Goal: Information Seeking & Learning: Learn about a topic

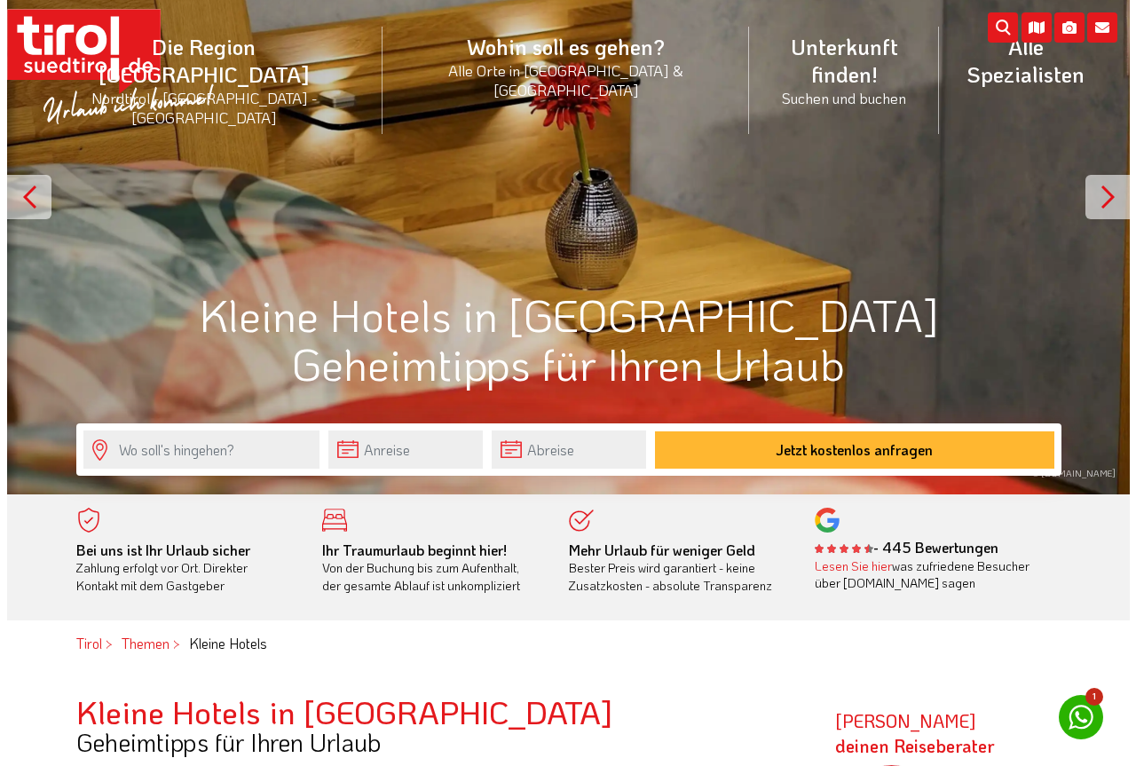
scroll to position [178, 0]
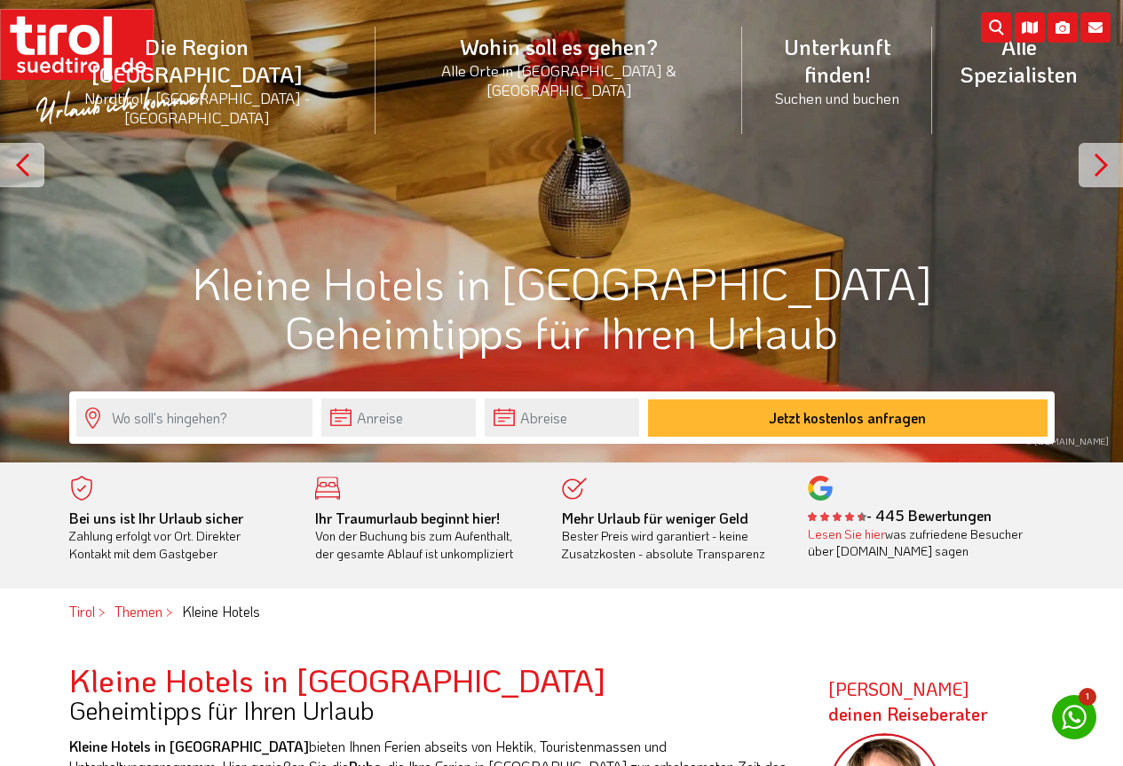
click at [1094, 172] on div at bounding box center [1100, 165] width 44 height 44
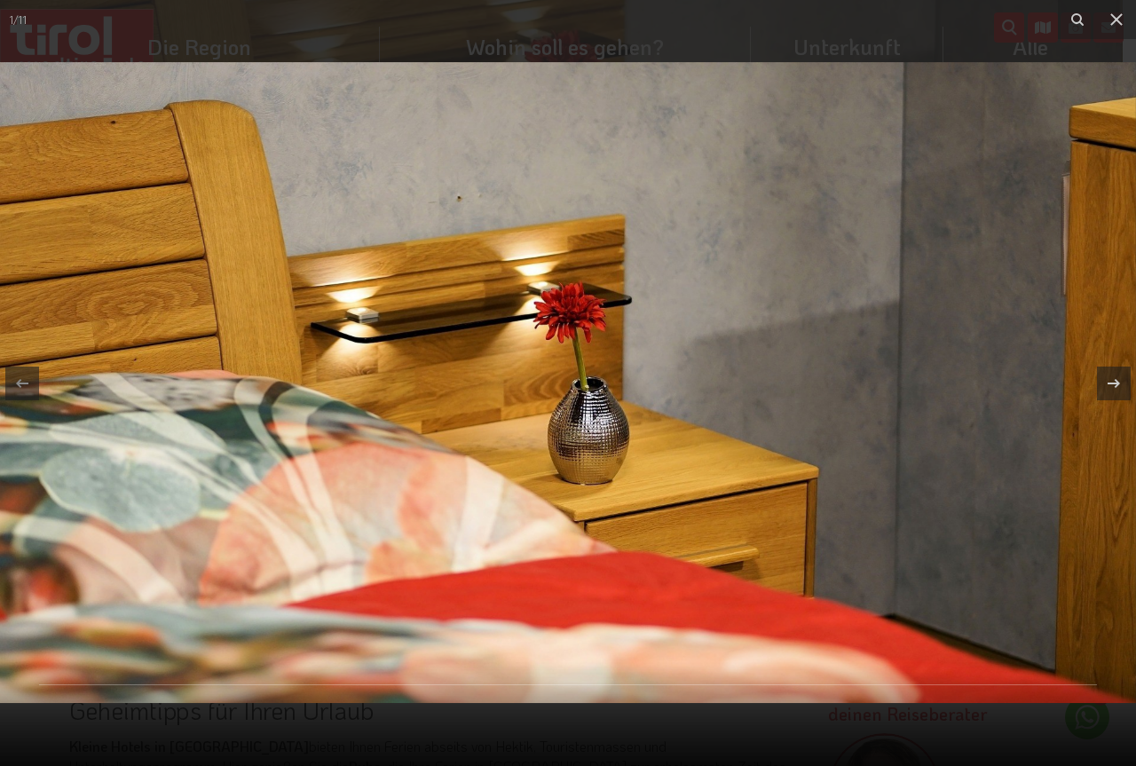
click at [1094, 172] on img at bounding box center [568, 382] width 1136 height 641
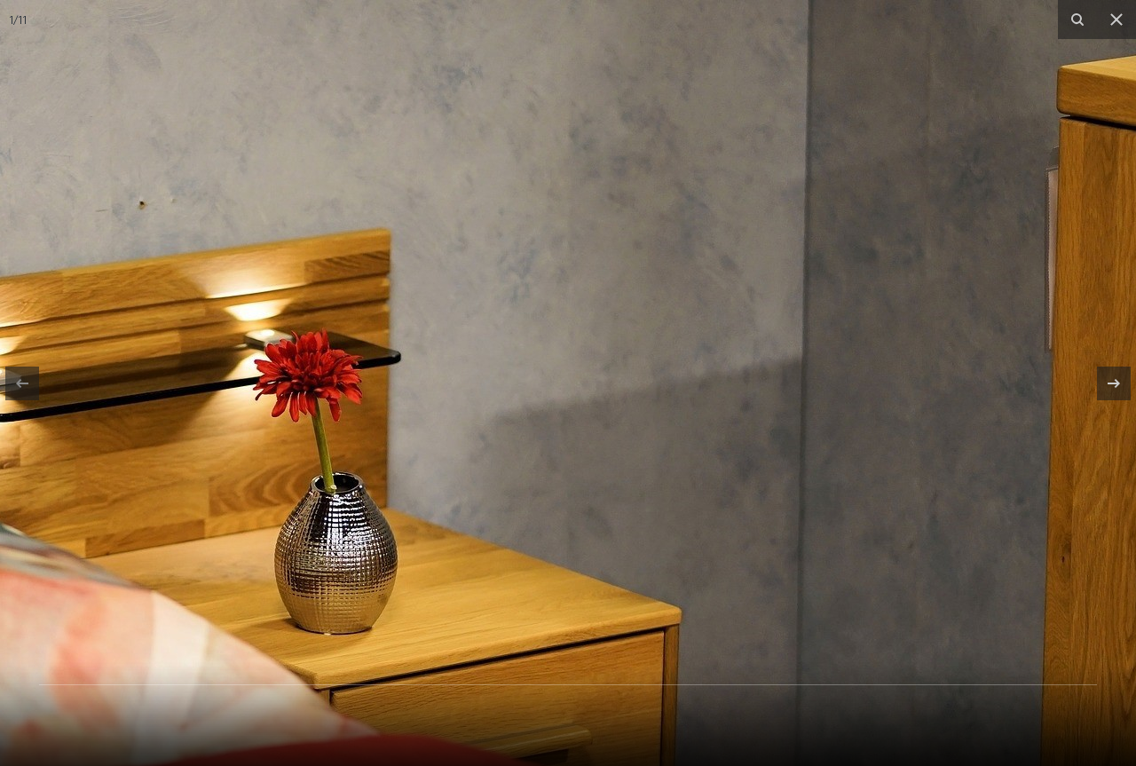
click at [1093, 172] on img at bounding box center [305, 481] width 1704 height 962
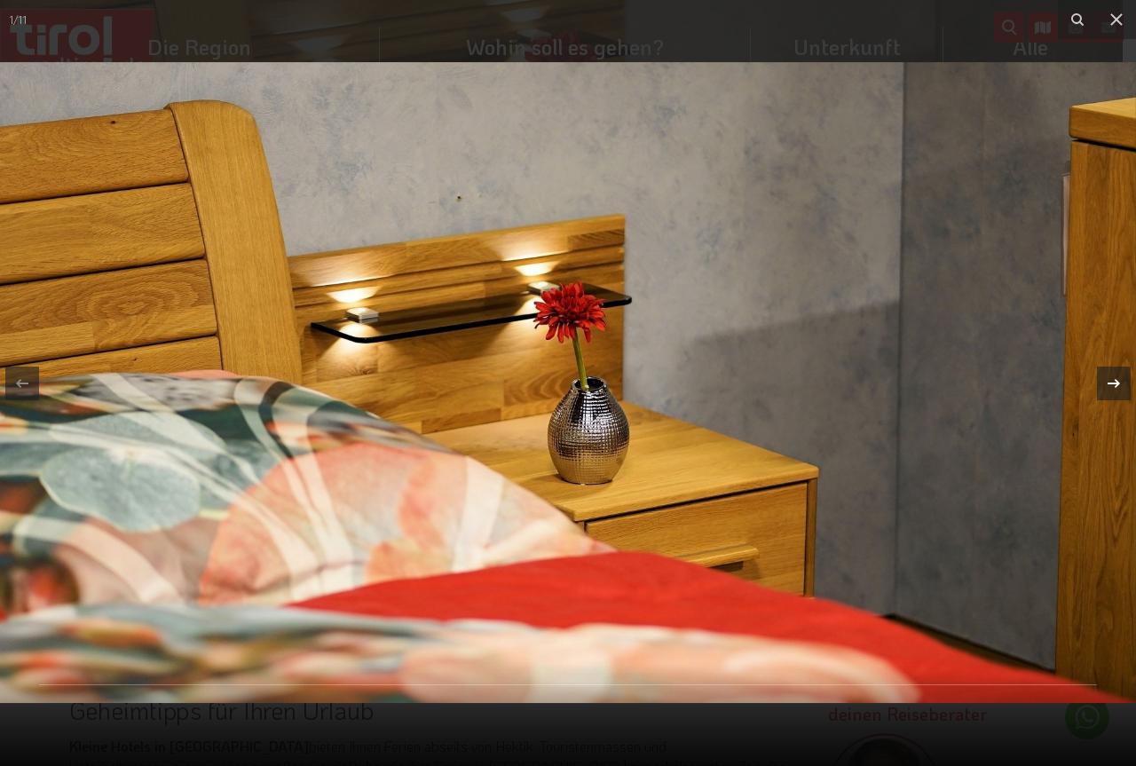
click at [1121, 380] on icon at bounding box center [1113, 383] width 21 height 21
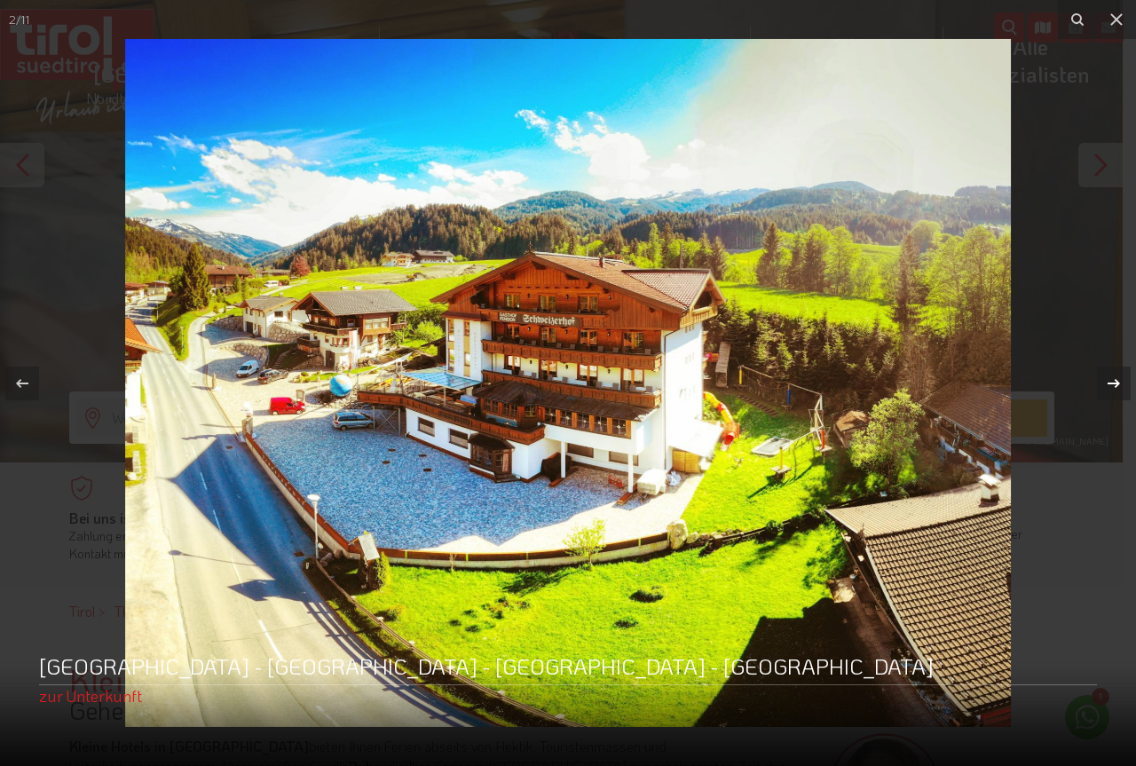
click at [1120, 380] on div "2 / 11 Hotel Schweizerhof - Nordtirol - Wildschönau - Oberau zur Unterkunft" at bounding box center [568, 383] width 1136 height 766
click at [1120, 380] on icon at bounding box center [1113, 383] width 21 height 21
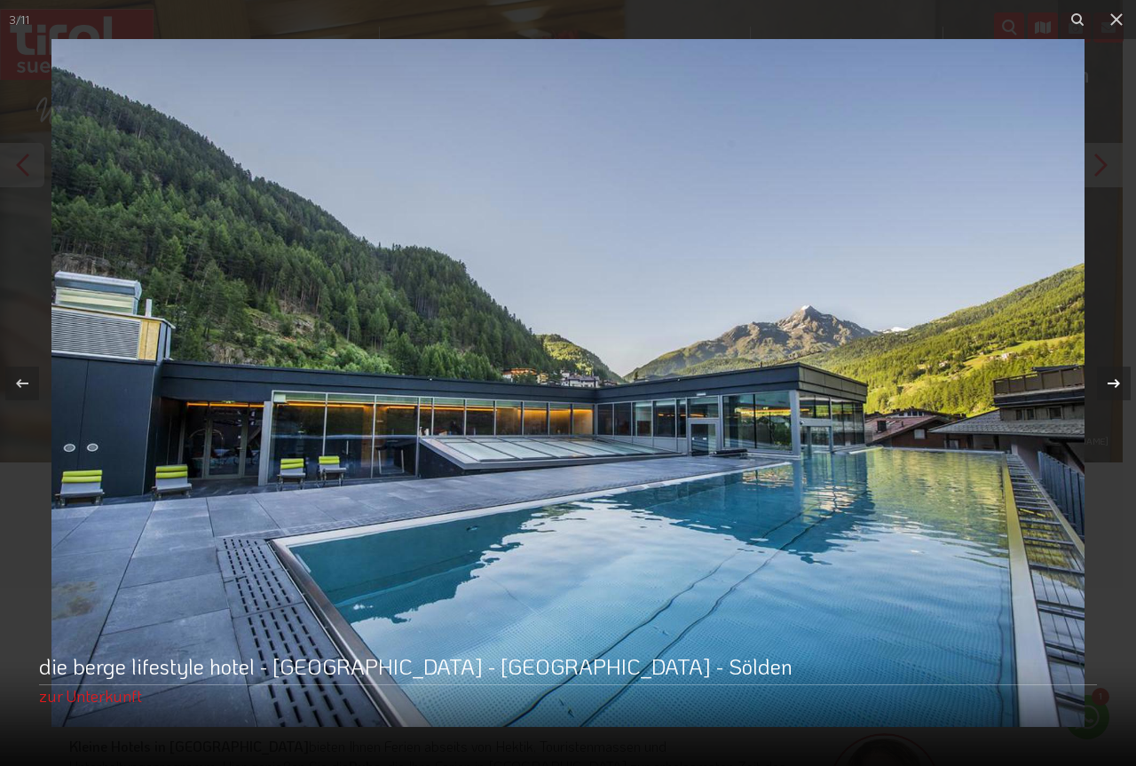
click at [1120, 380] on icon at bounding box center [1113, 383] width 21 height 21
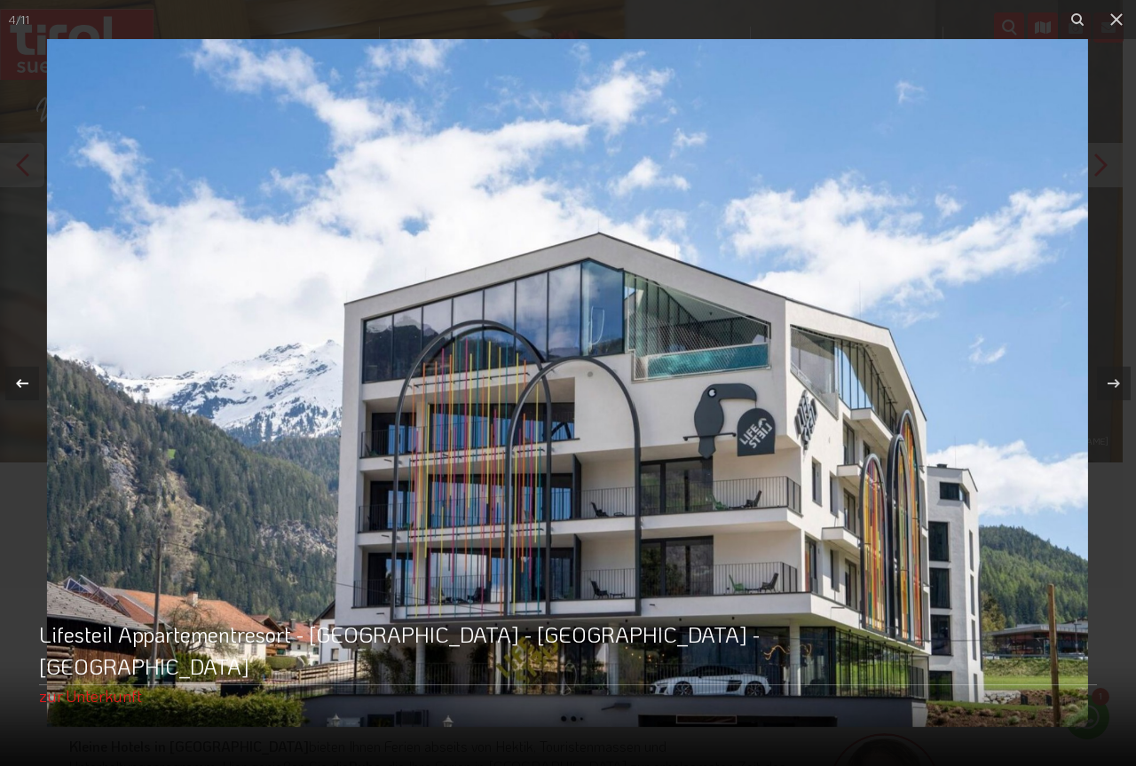
click at [20, 379] on icon at bounding box center [22, 382] width 12 height 9
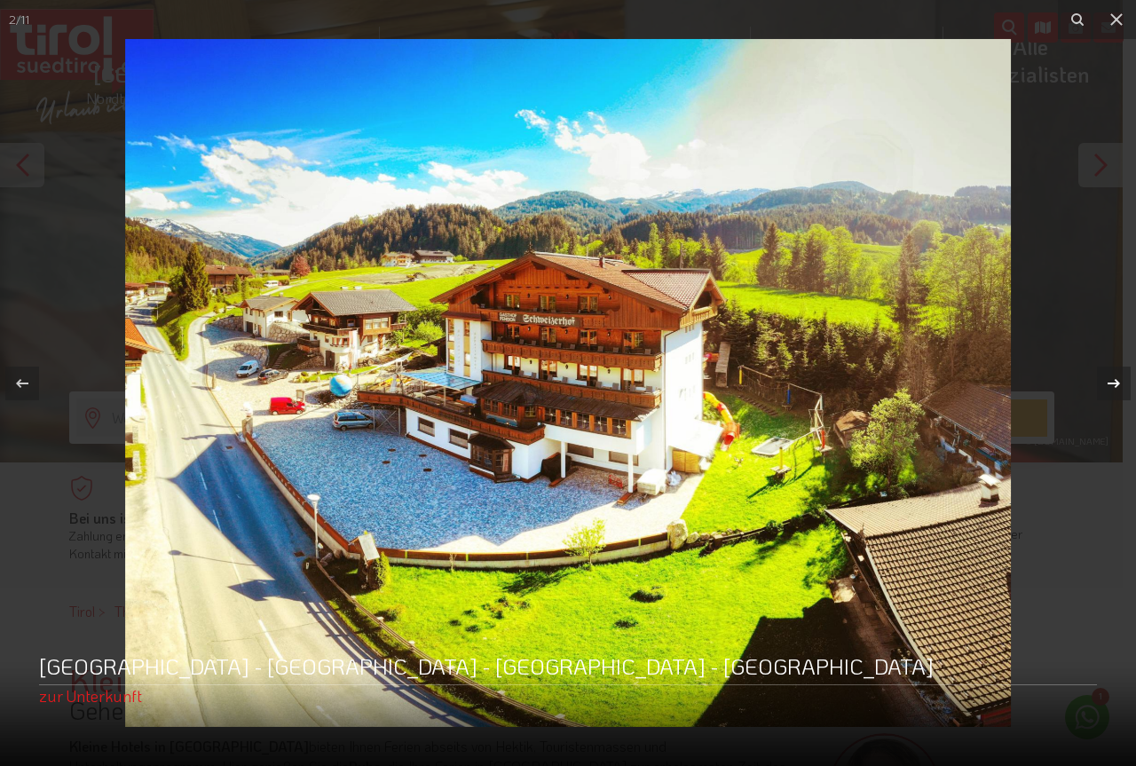
click at [1122, 386] on icon at bounding box center [1113, 383] width 21 height 21
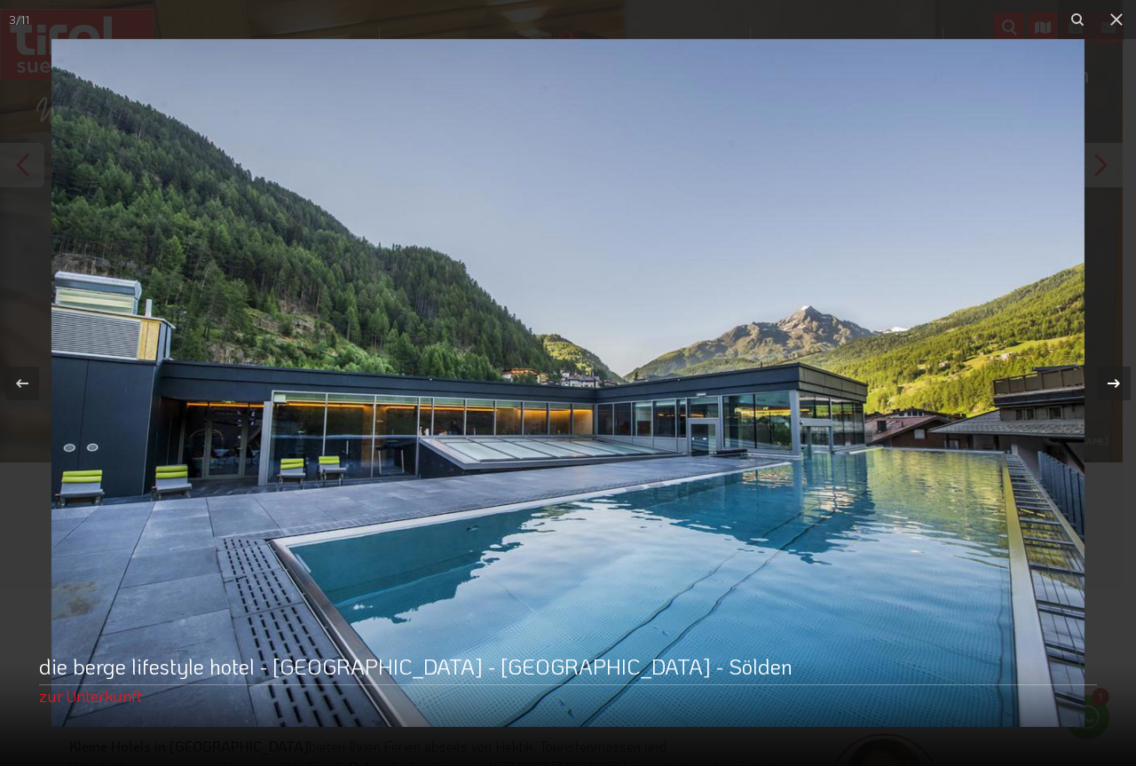
click at [1121, 386] on icon at bounding box center [1113, 383] width 21 height 21
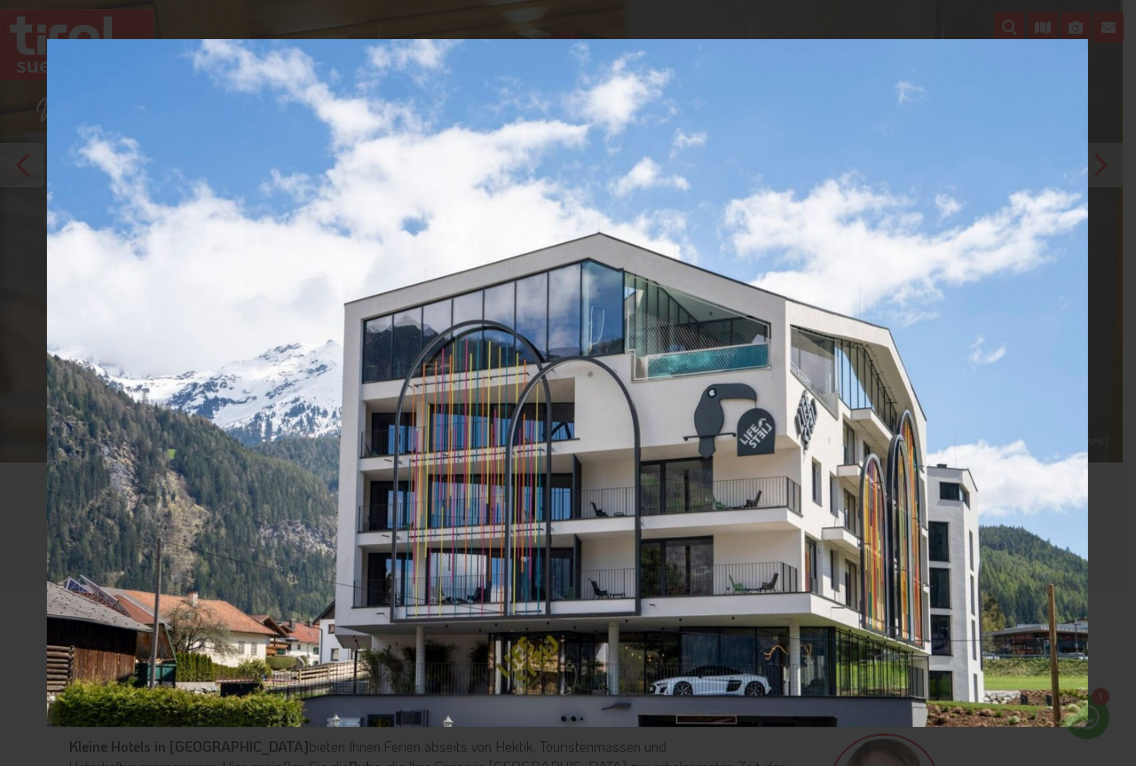
click at [1111, 387] on icon at bounding box center [1113, 383] width 21 height 21
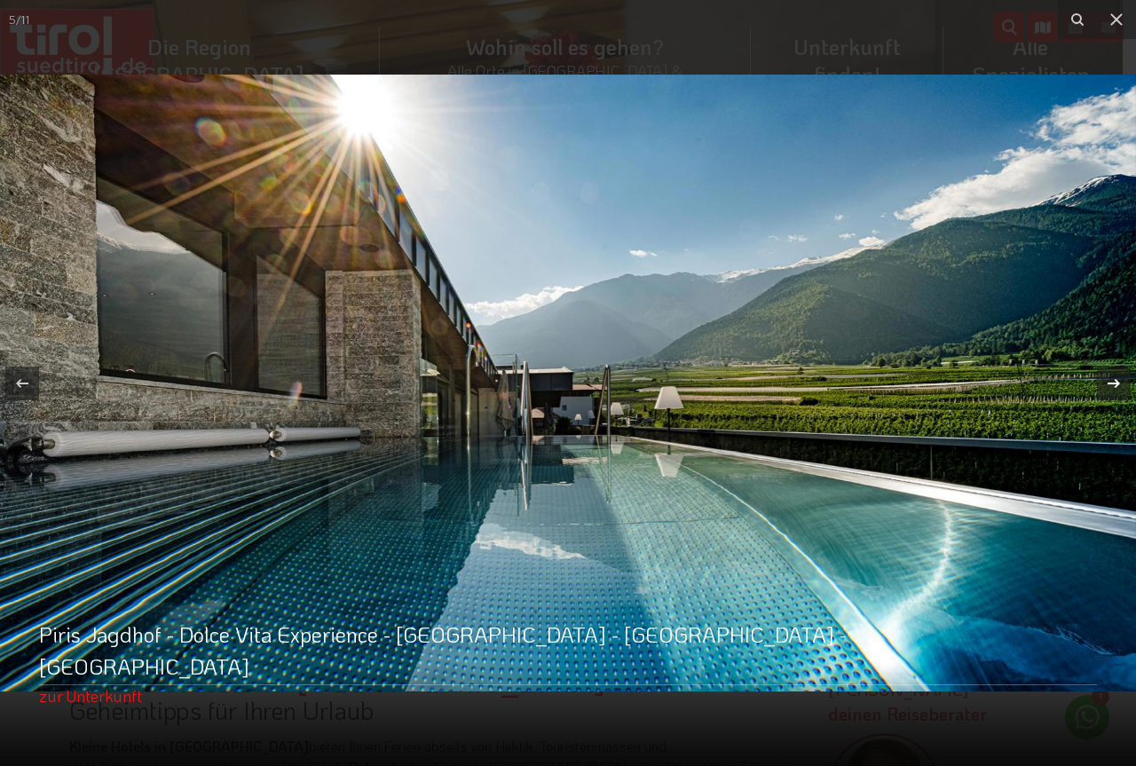
click at [1111, 387] on div "5 / 11 Piris Jagdhof - Dolce Vita Experience - Südtirol - Vinschgau - Latsch zu…" at bounding box center [568, 383] width 1136 height 766
click at [1112, 380] on icon at bounding box center [1113, 383] width 21 height 21
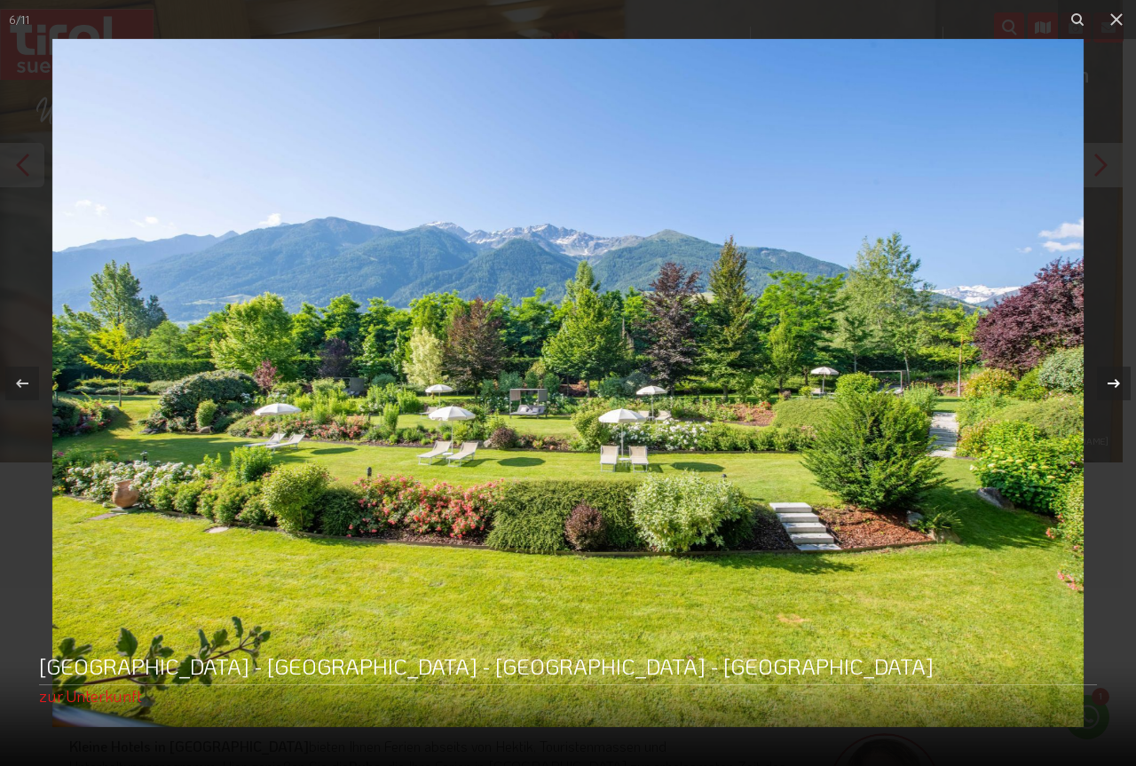
click at [1112, 380] on icon at bounding box center [1113, 383] width 21 height 21
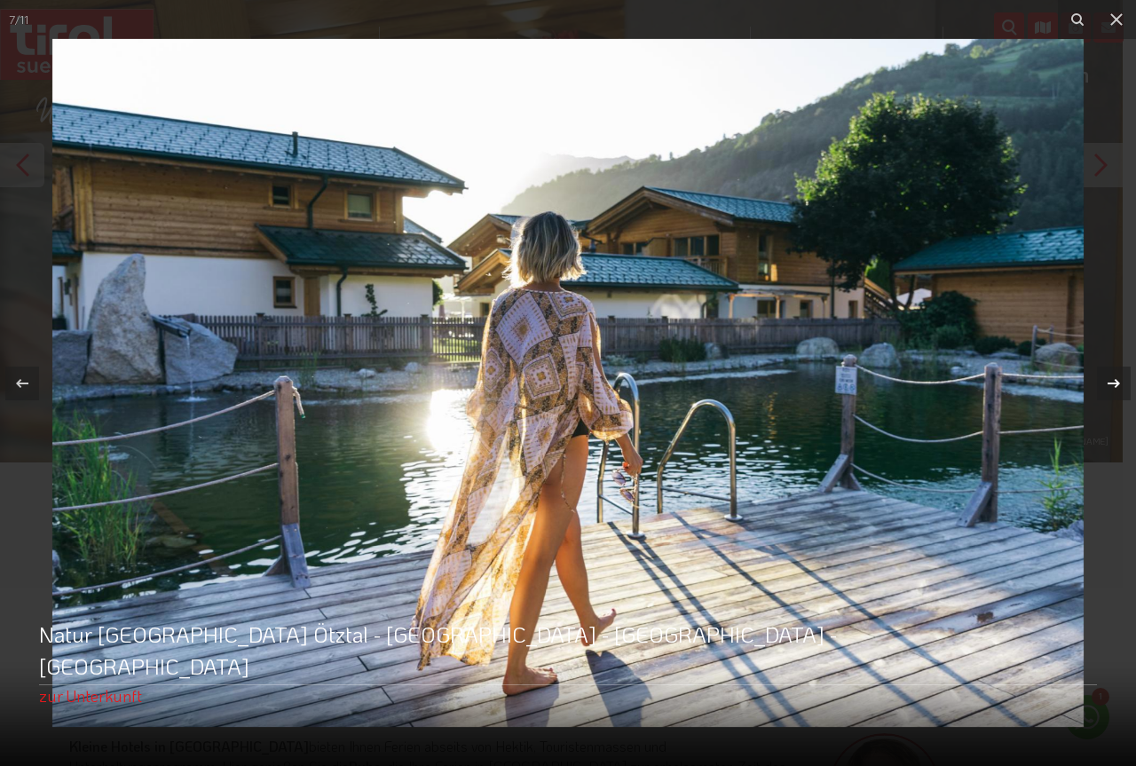
click at [1112, 380] on icon at bounding box center [1113, 383] width 21 height 21
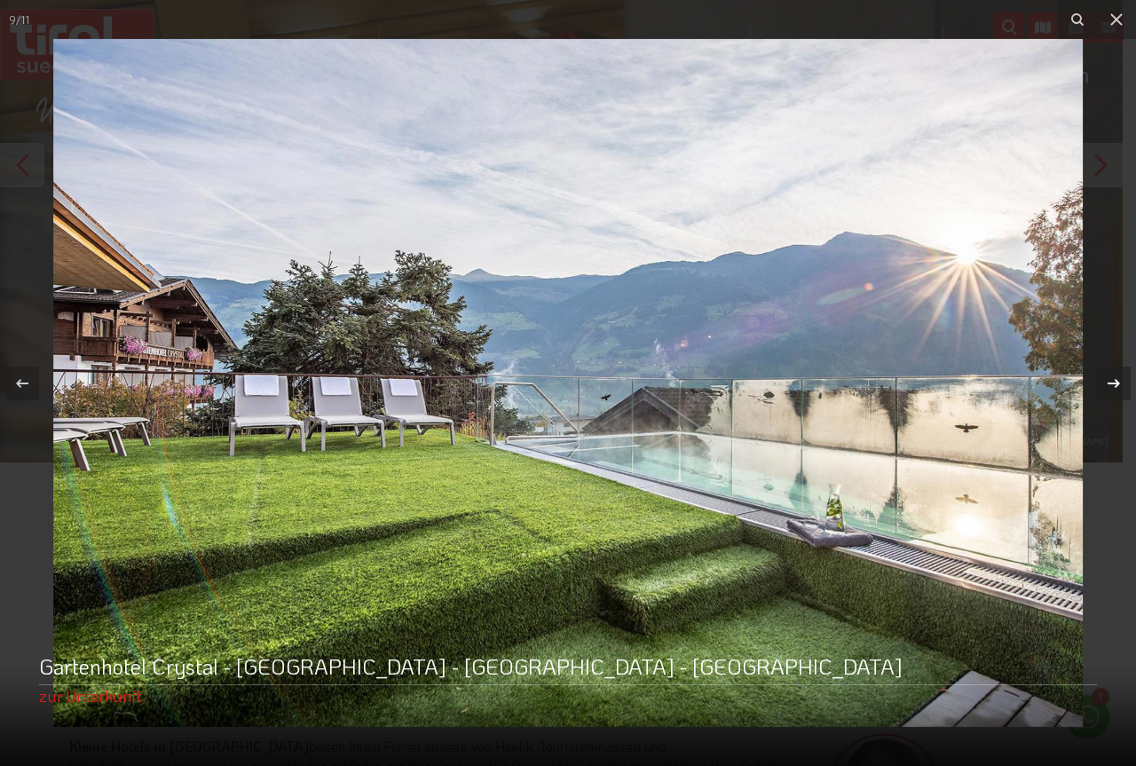
click at [1112, 380] on div "9 / 11 Gartenhotel Crystal - Nordtirol - Zillertal - Fügen zur Unterkunft" at bounding box center [568, 383] width 1136 height 766
click at [1112, 380] on icon at bounding box center [1113, 383] width 21 height 21
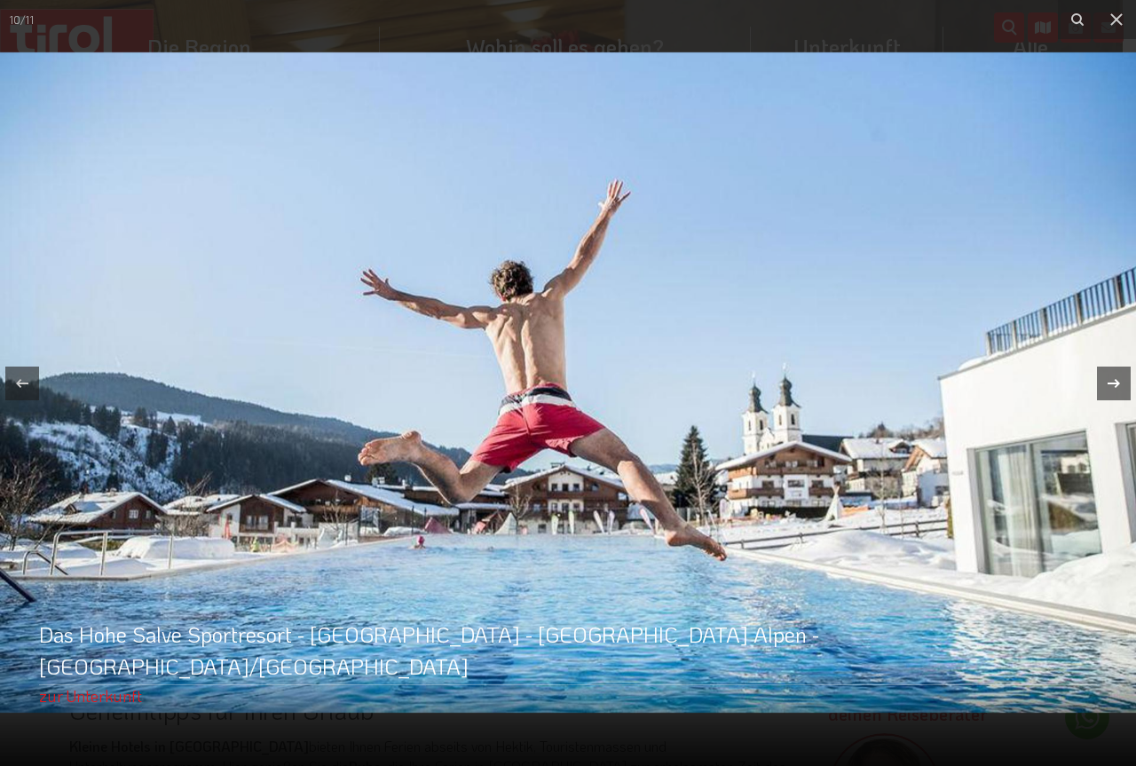
click at [1112, 380] on div "10 / 11 Das Hohe Salve Sportresort - Nordtirol - Kitzbüheler Alpen - Hopfgarten…" at bounding box center [568, 383] width 1136 height 766
click at [1103, 378] on icon at bounding box center [1113, 383] width 21 height 21
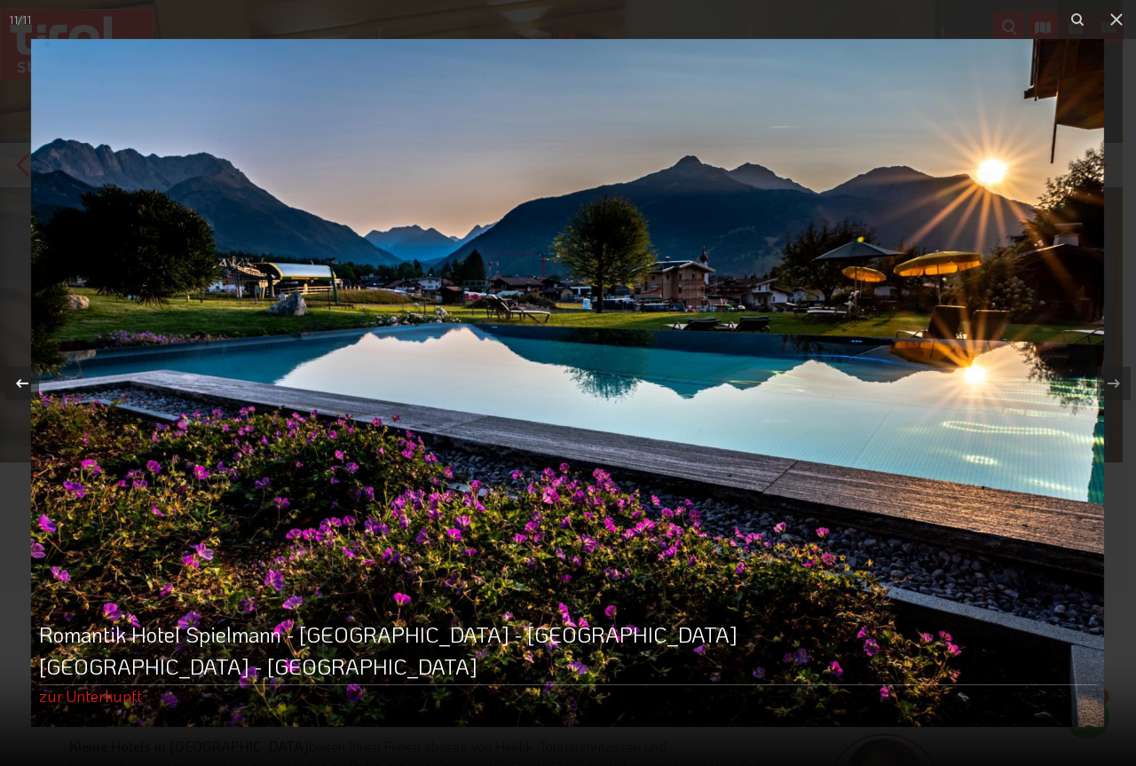
click at [19, 376] on icon at bounding box center [22, 383] width 21 height 21
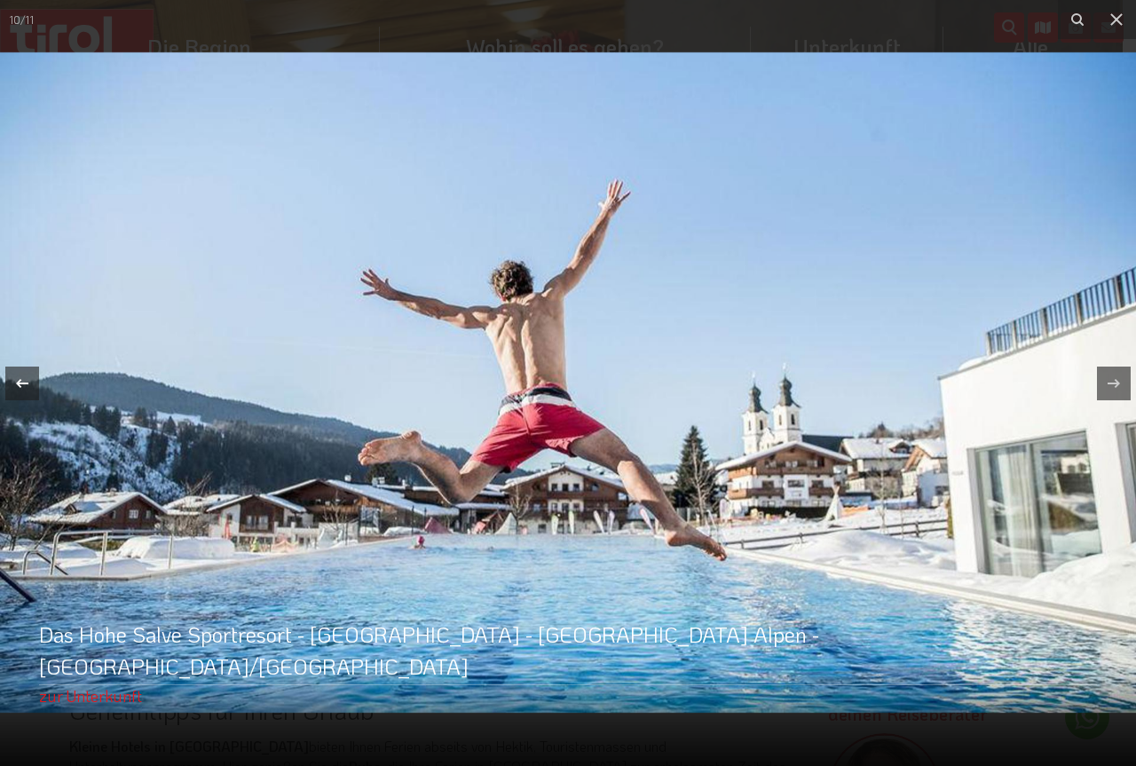
click at [20, 376] on icon at bounding box center [22, 383] width 21 height 21
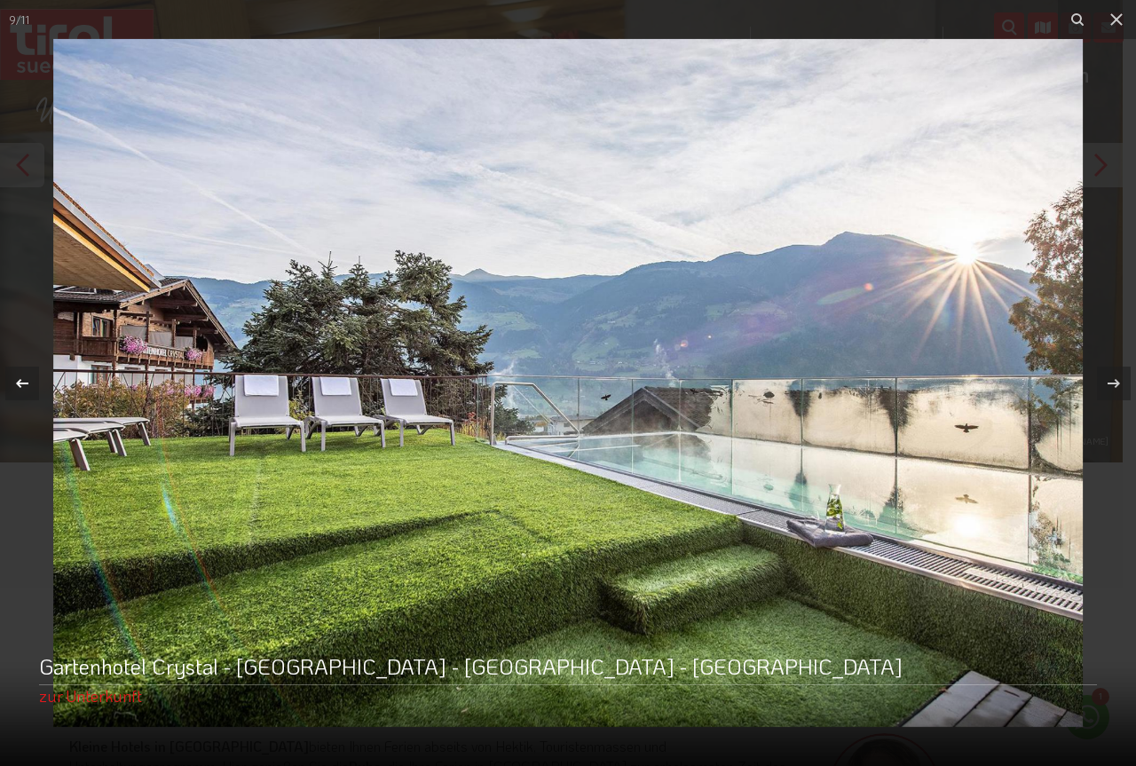
click at [24, 375] on icon at bounding box center [22, 383] width 21 height 21
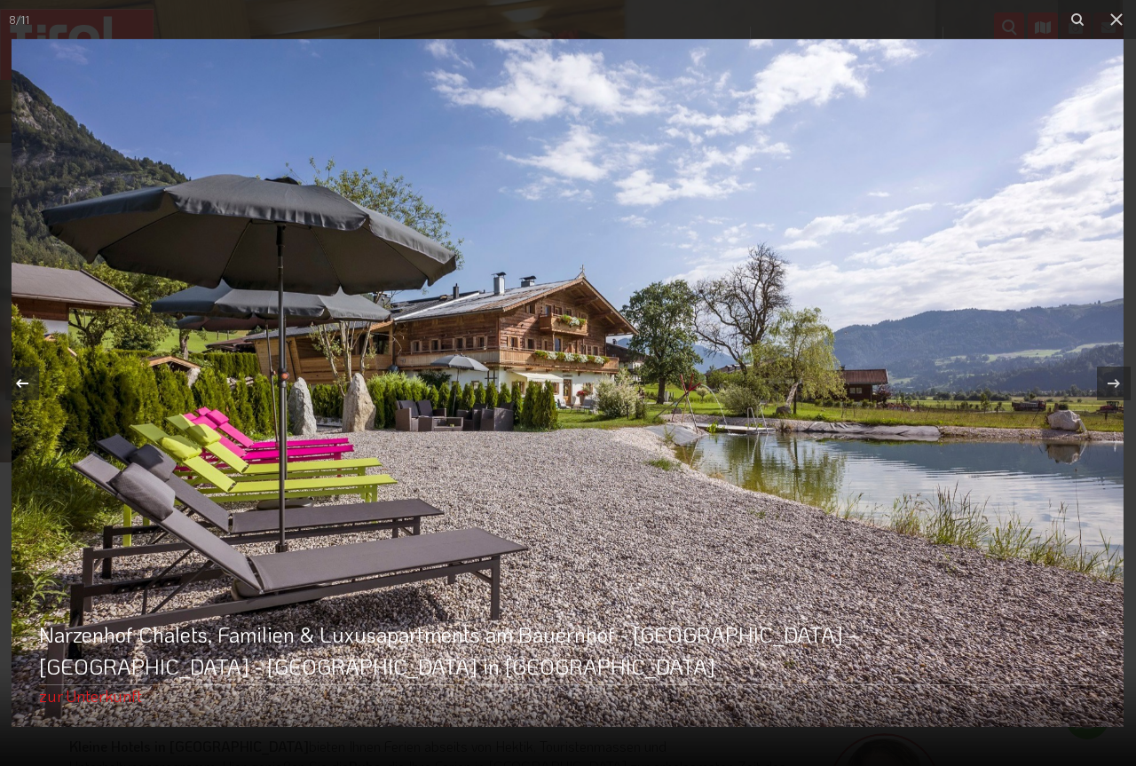
click at [24, 375] on icon at bounding box center [22, 383] width 21 height 21
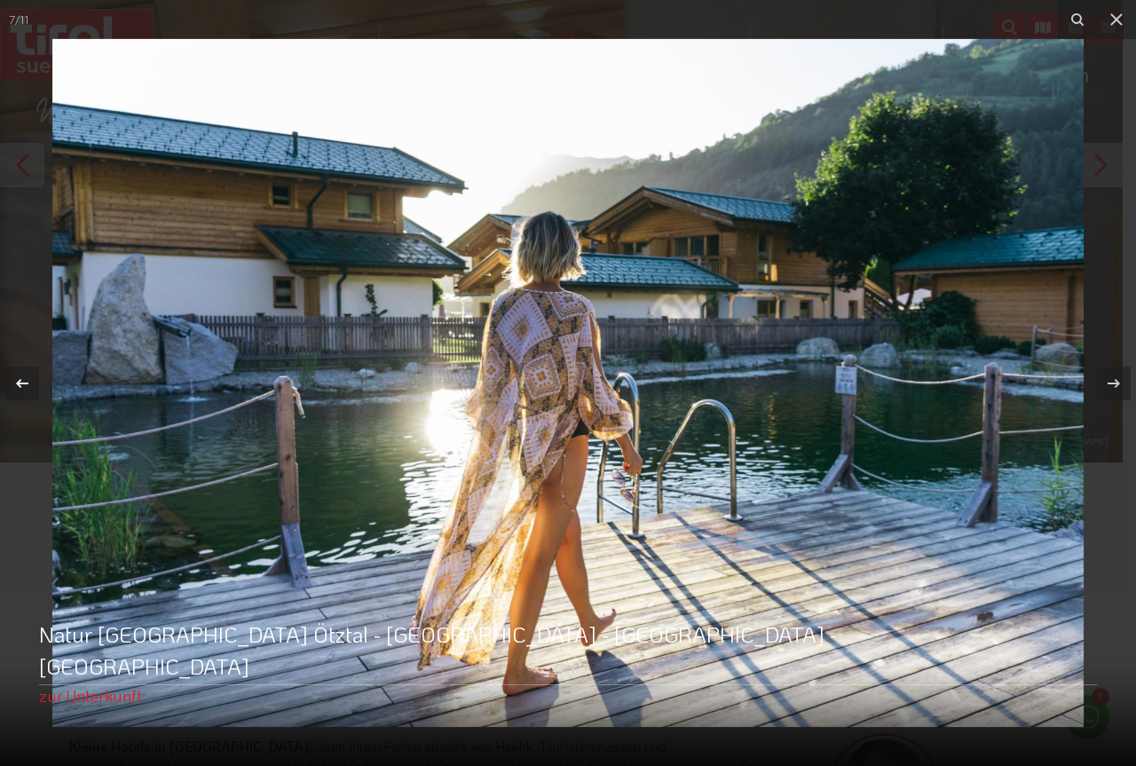
click at [27, 374] on icon at bounding box center [22, 383] width 21 height 21
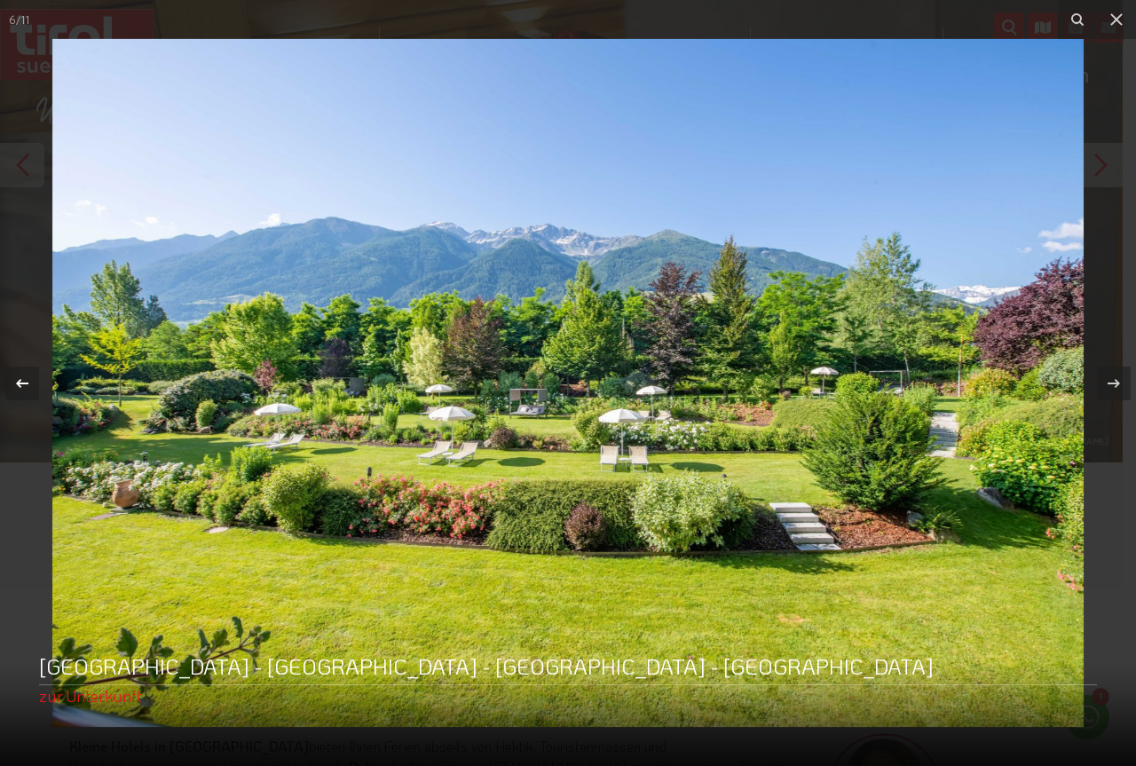
click at [28, 374] on icon at bounding box center [22, 383] width 21 height 21
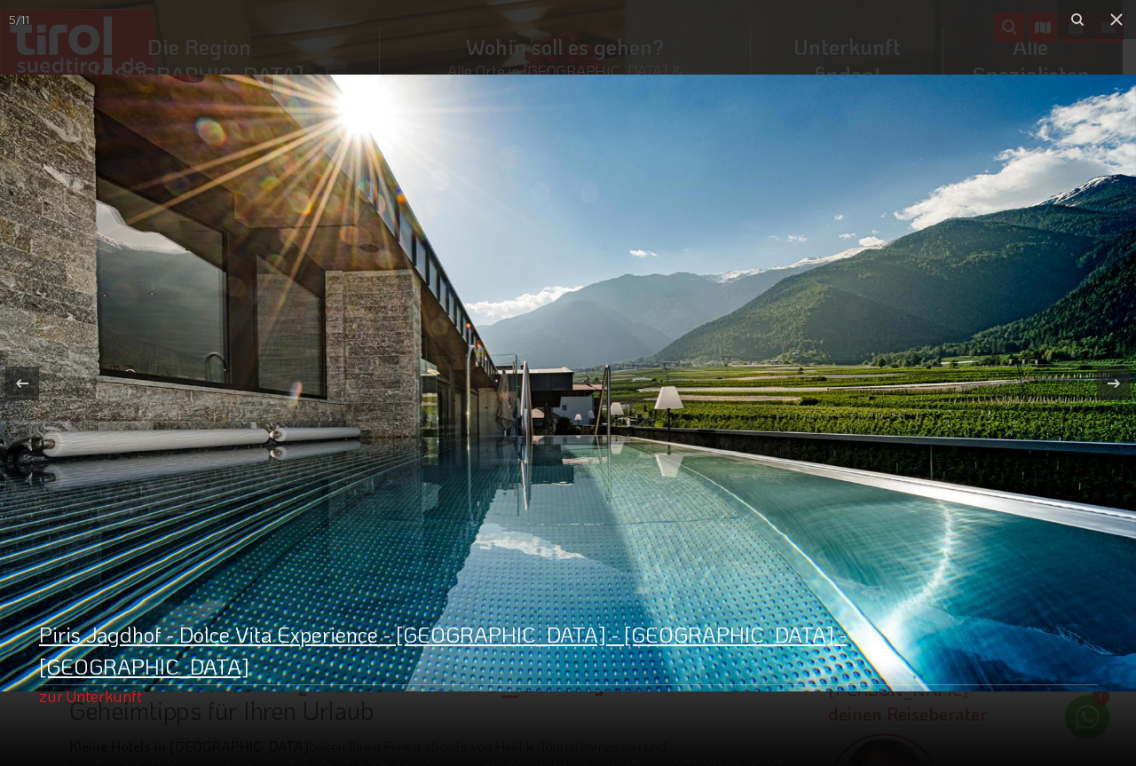
click at [327, 668] on link "Piris Jagdhof - Dolce Vita Experience - Südtirol - Vinschgau - Latsch" at bounding box center [493, 651] width 909 height 64
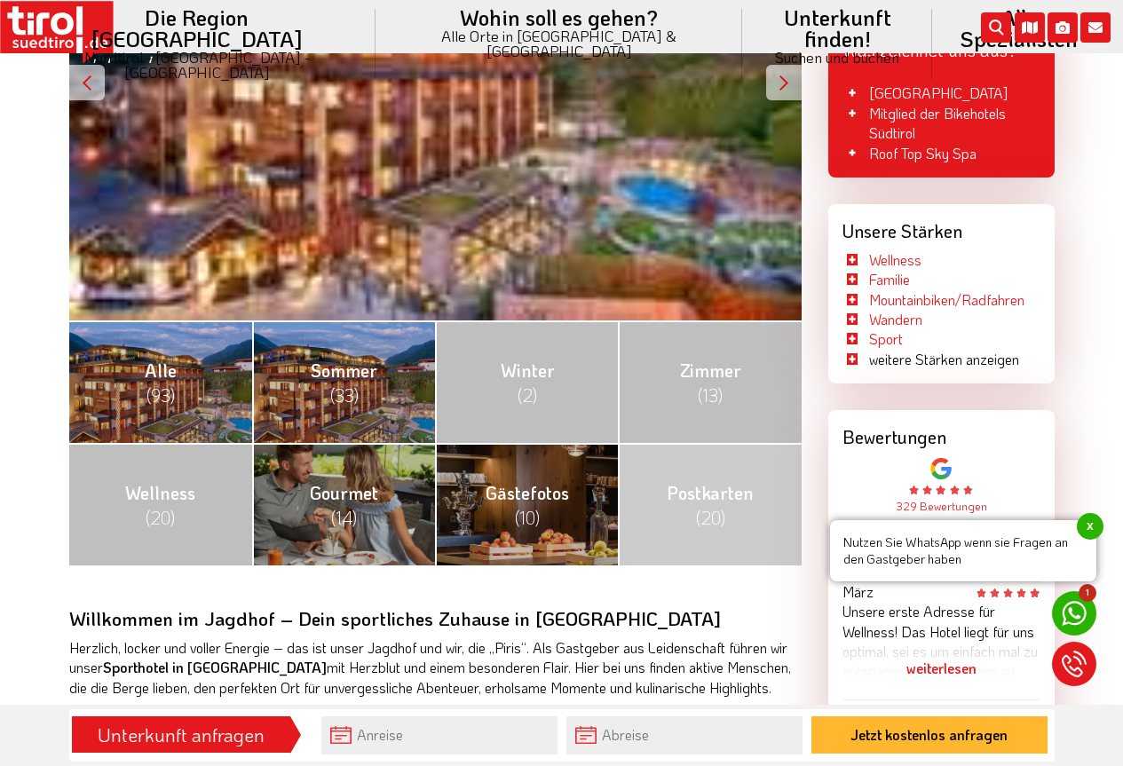
scroll to position [533, 0]
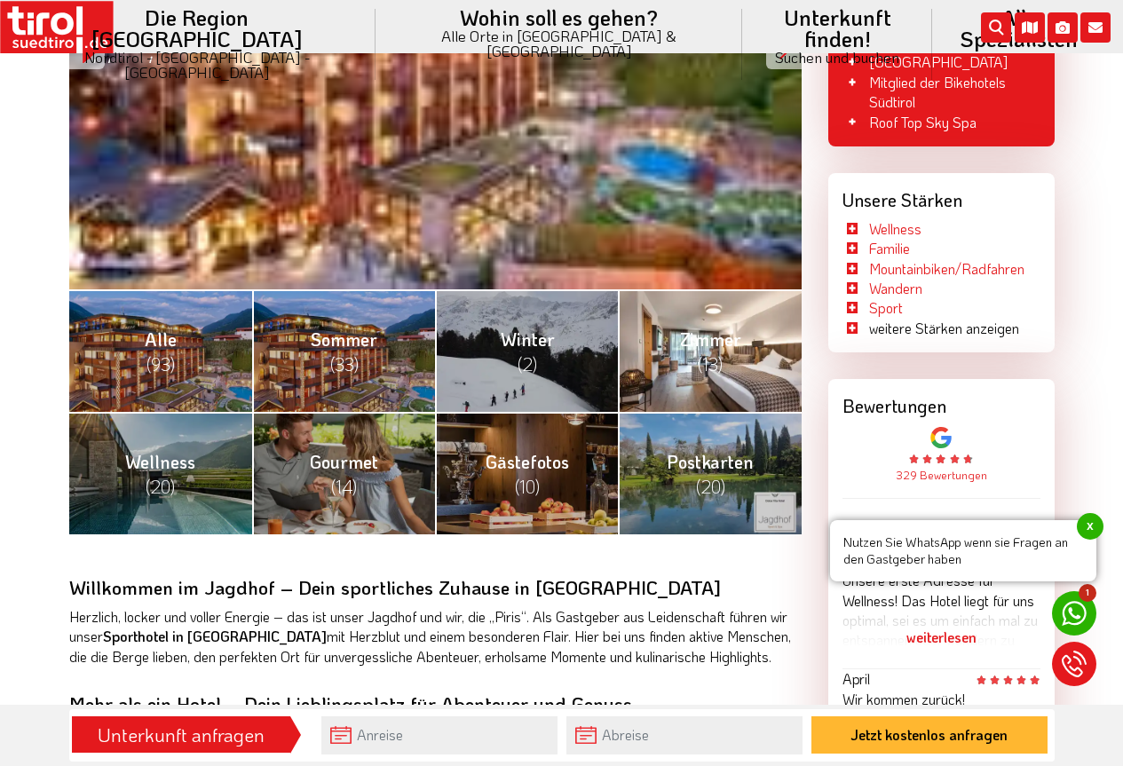
click at [728, 358] on link "Zimmer (13)" at bounding box center [709, 350] width 183 height 122
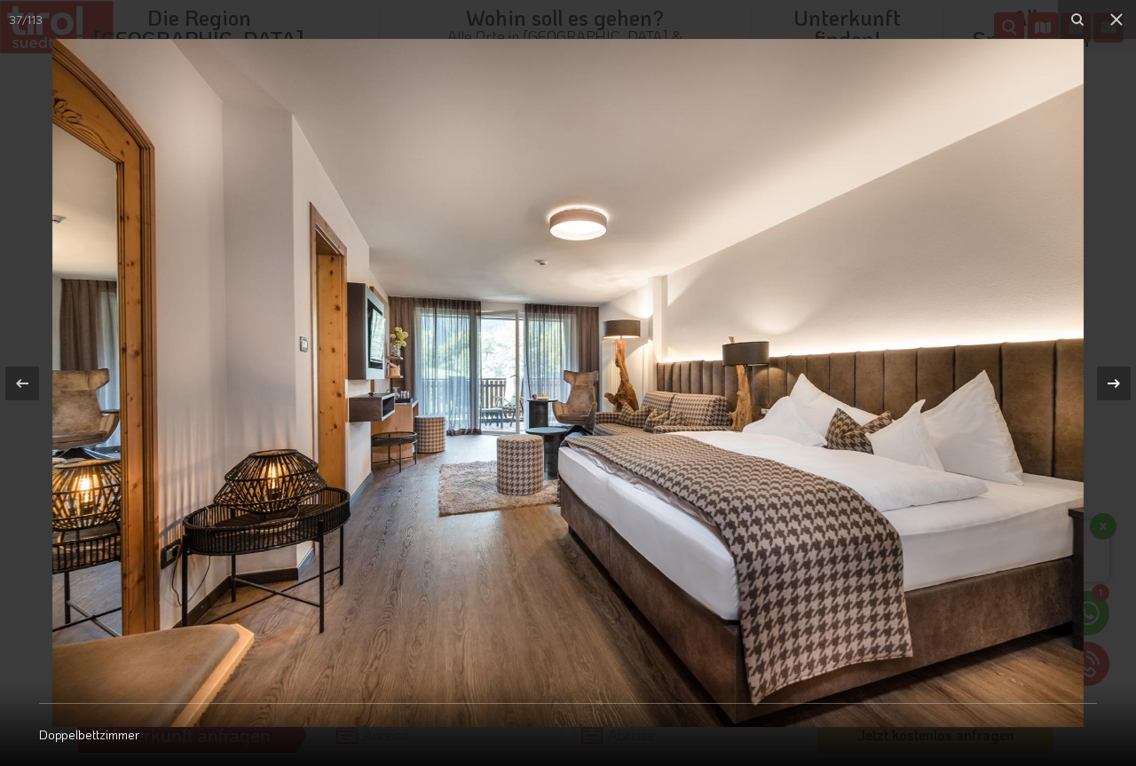
click at [1116, 379] on icon at bounding box center [1114, 382] width 12 height 9
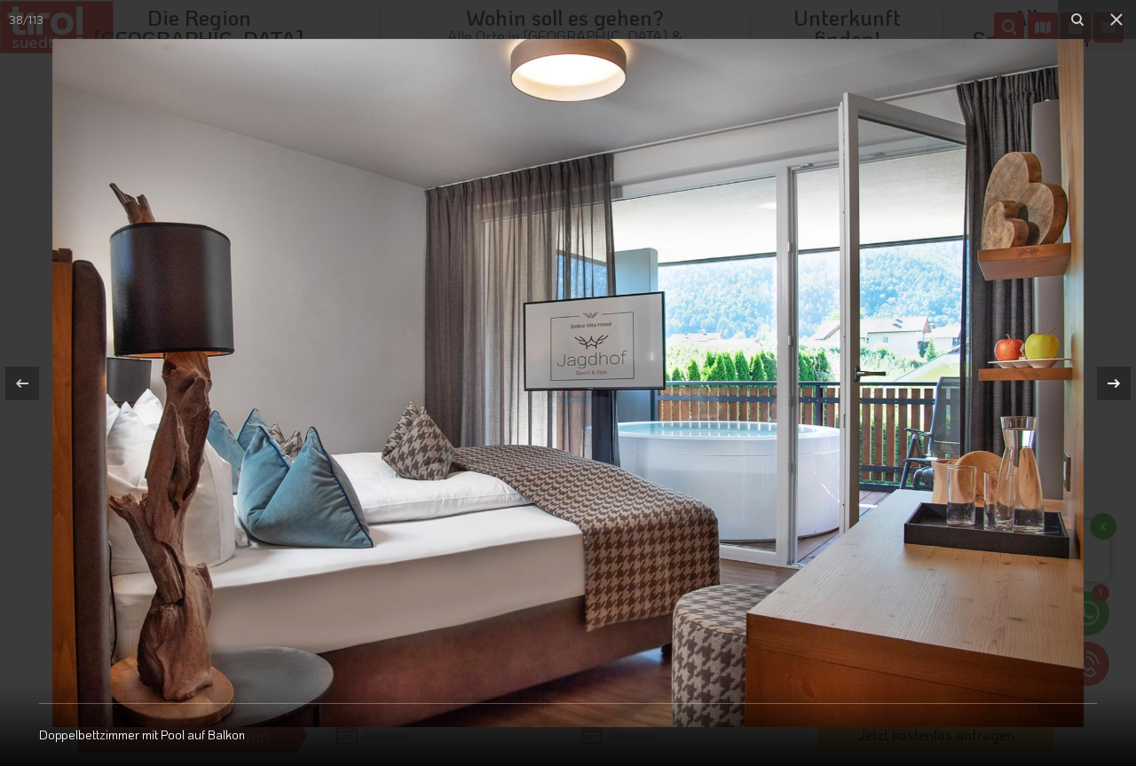
click at [1116, 379] on icon at bounding box center [1114, 382] width 12 height 9
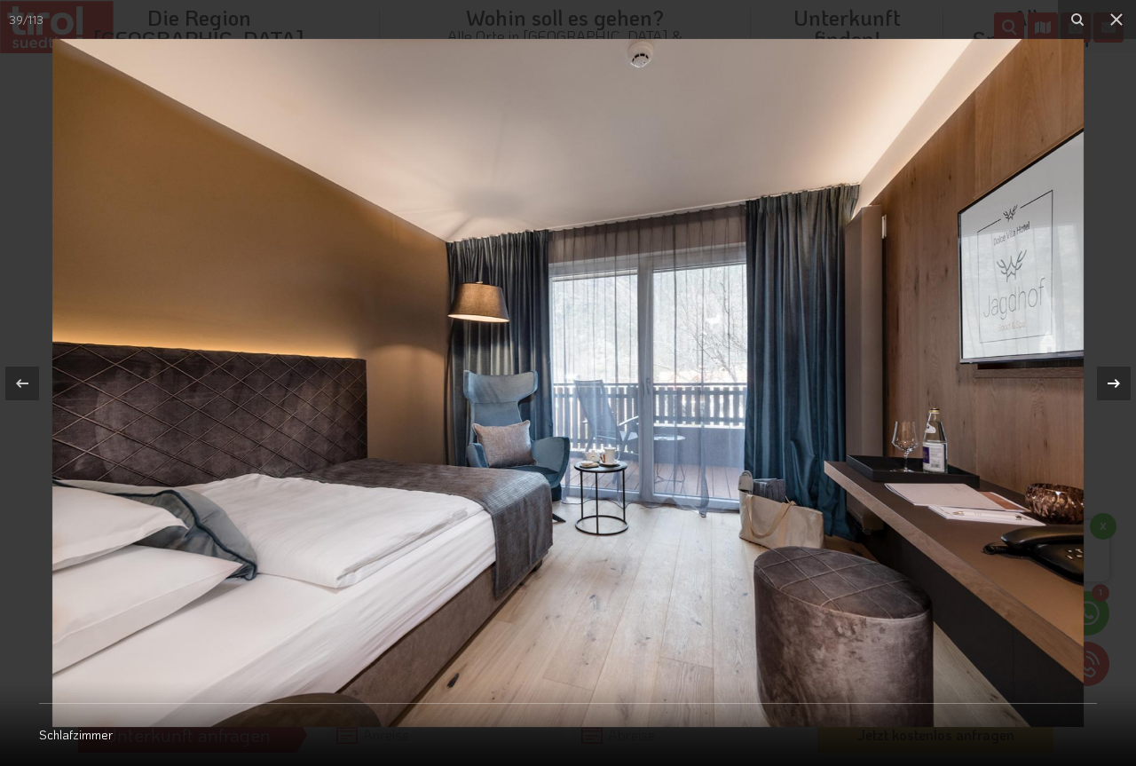
click at [1116, 379] on icon at bounding box center [1114, 382] width 12 height 9
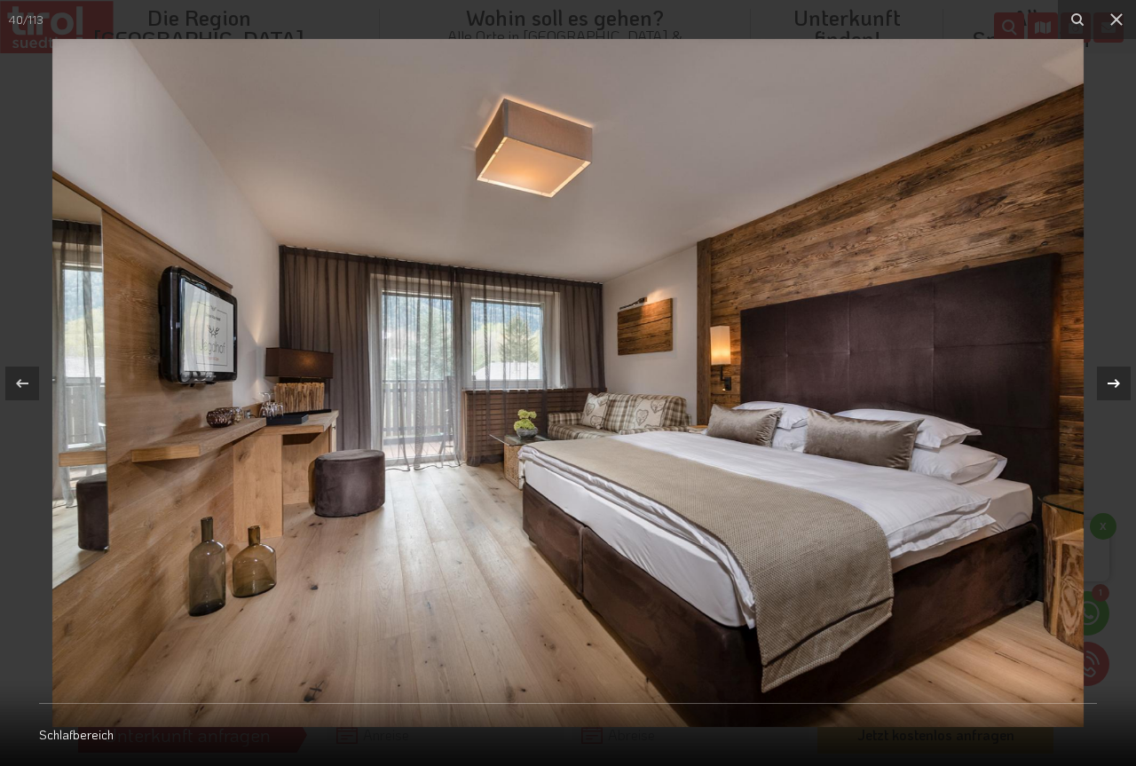
click at [1116, 379] on icon at bounding box center [1114, 382] width 12 height 9
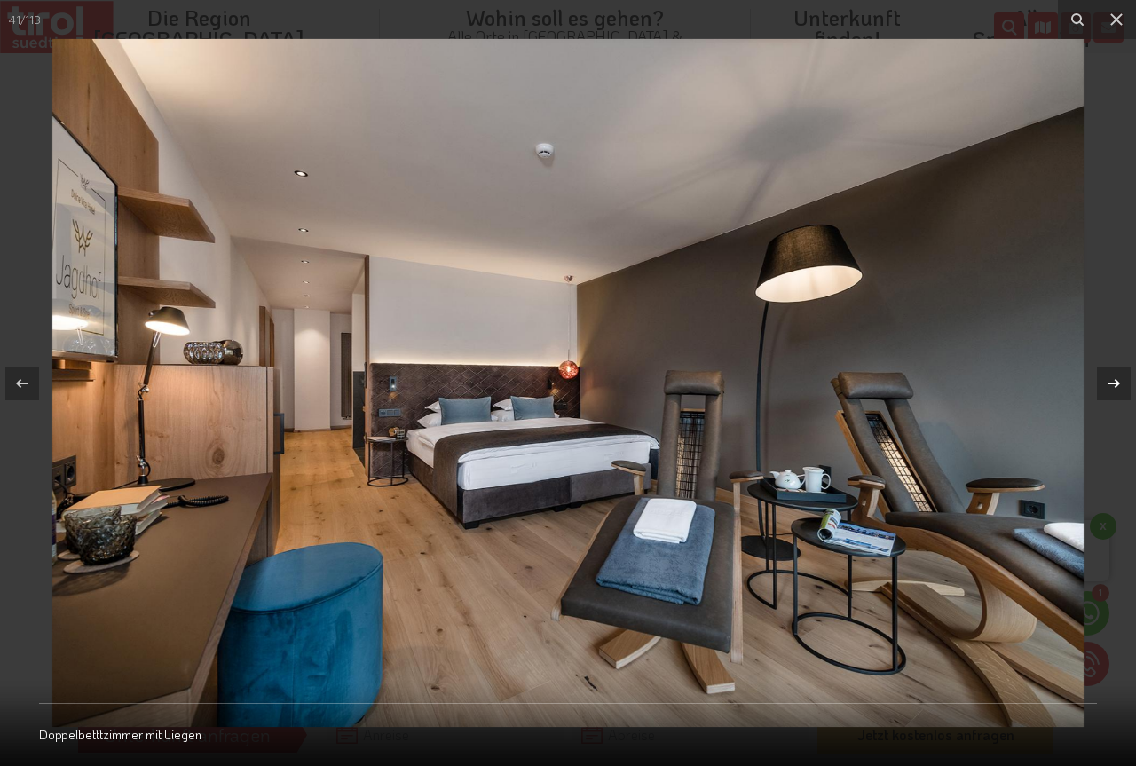
click at [1116, 379] on icon at bounding box center [1114, 382] width 12 height 9
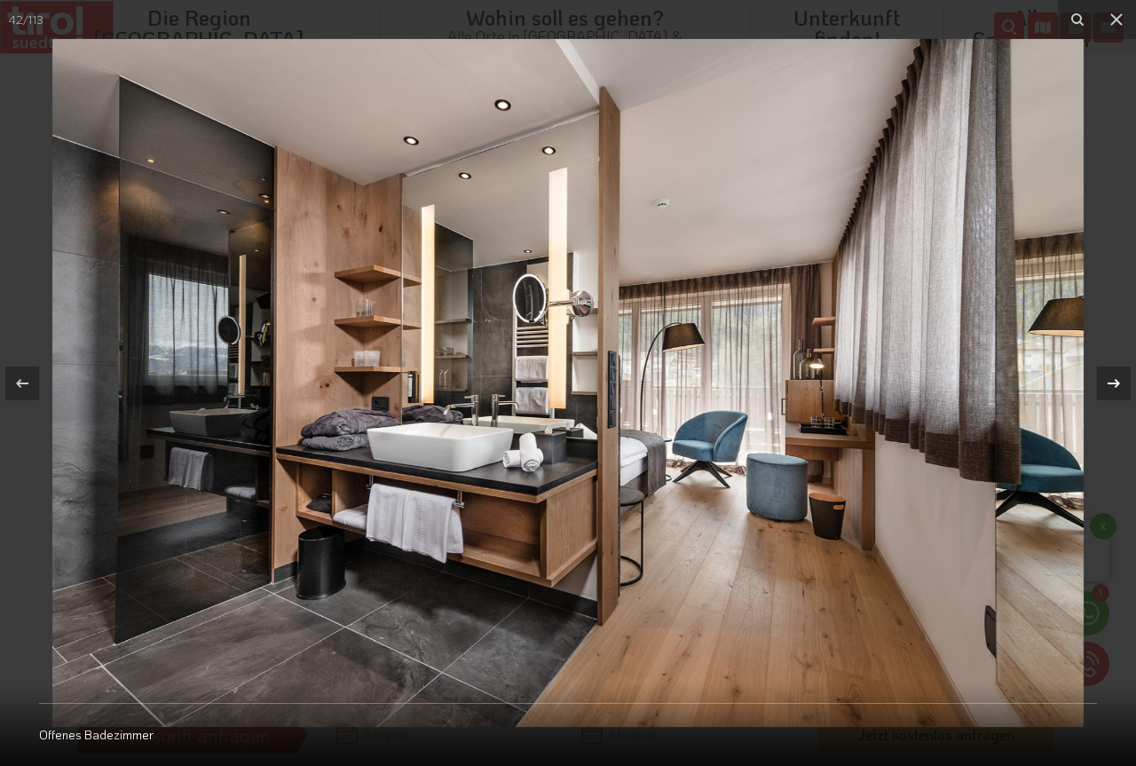
click at [1116, 379] on icon at bounding box center [1114, 382] width 12 height 9
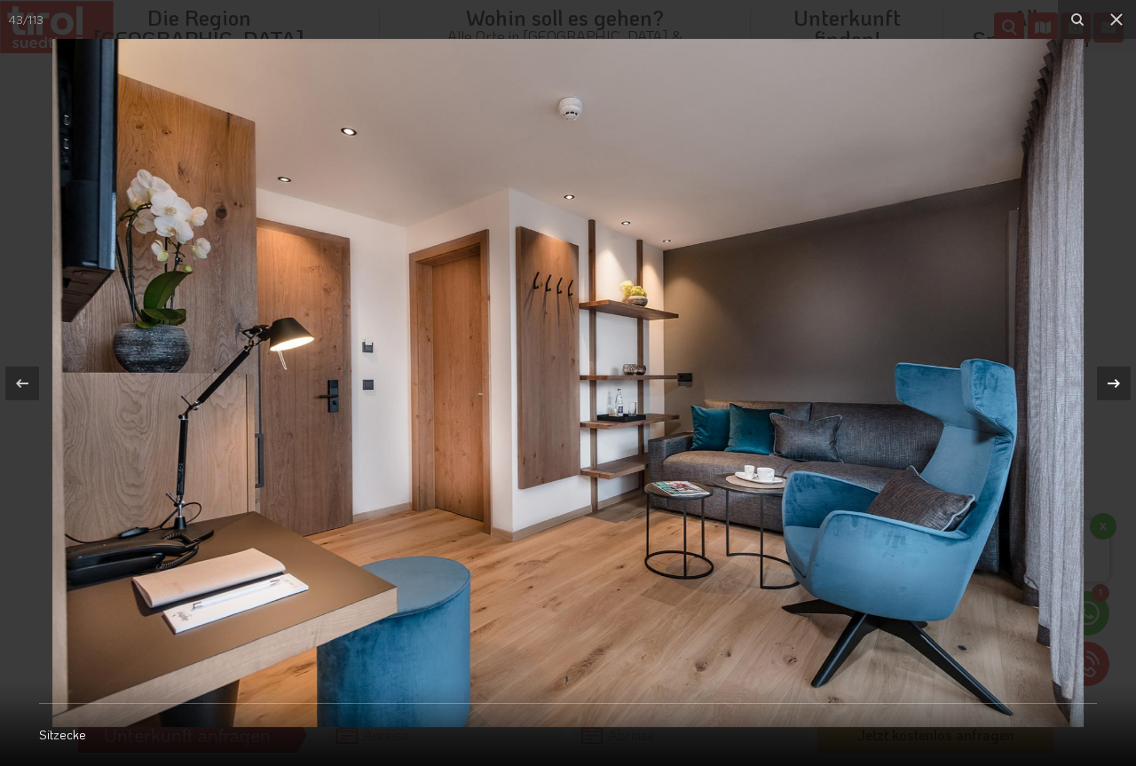
click at [1116, 379] on icon at bounding box center [1114, 382] width 12 height 9
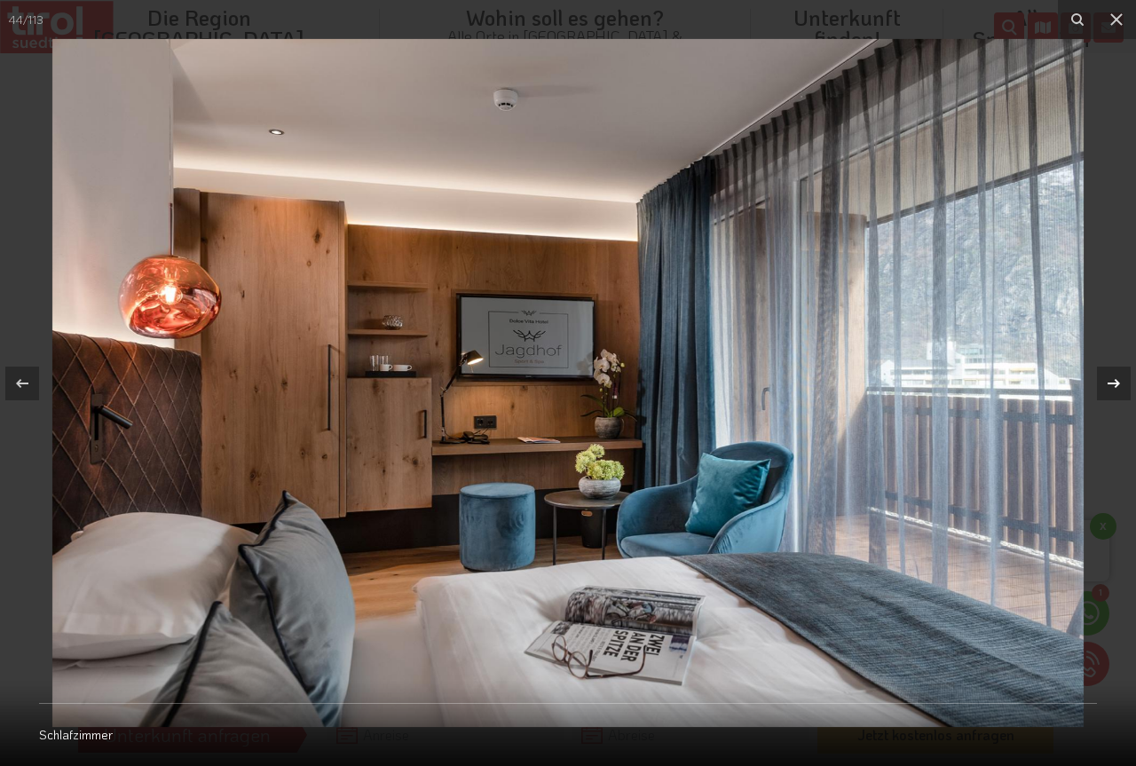
click at [1116, 379] on icon at bounding box center [1114, 382] width 12 height 9
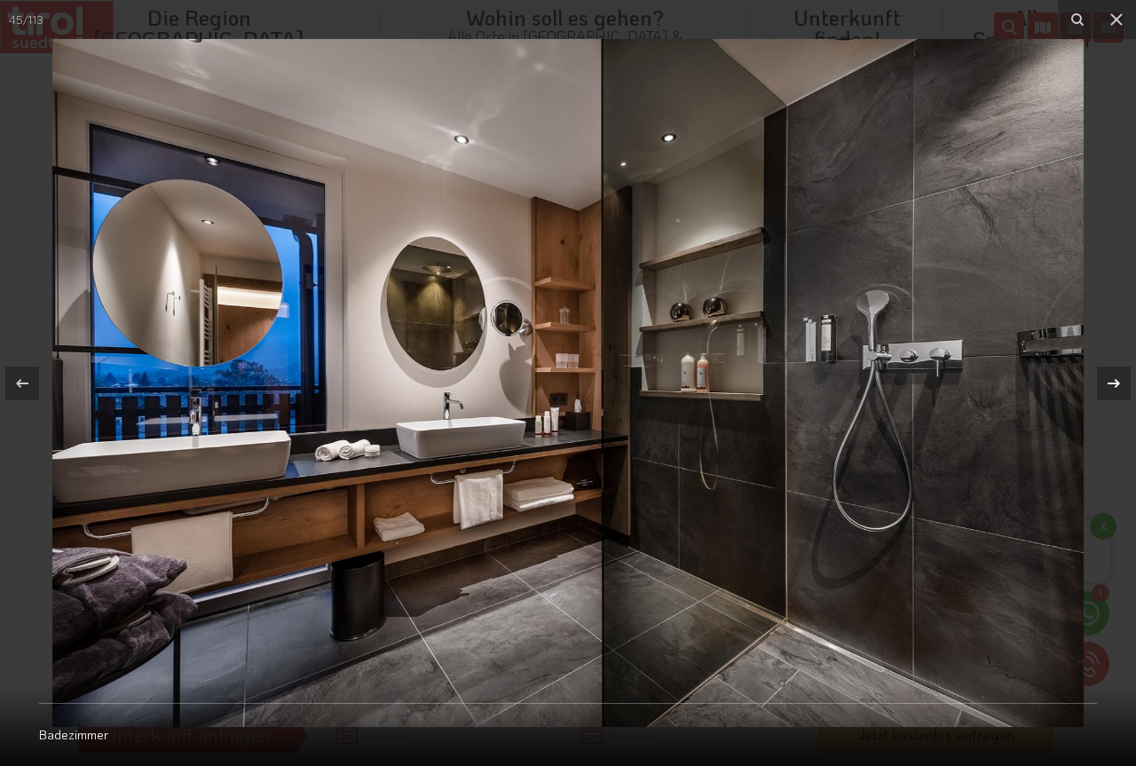
click at [1116, 379] on icon at bounding box center [1114, 382] width 12 height 9
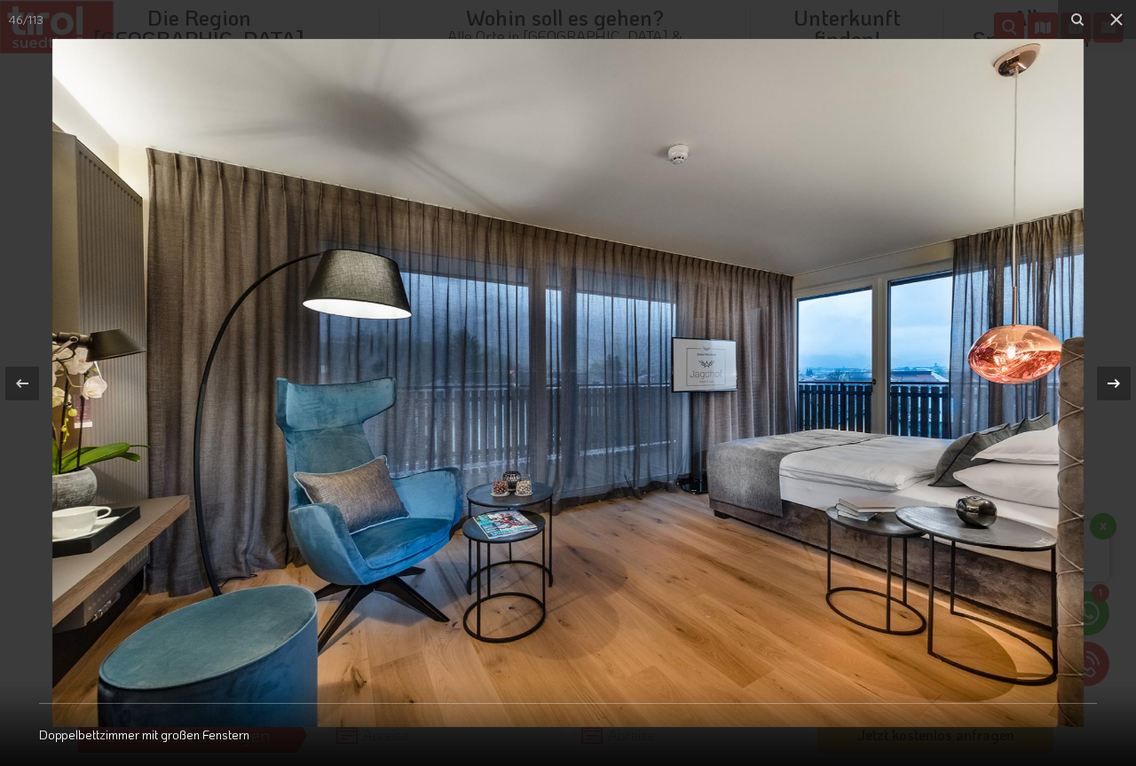
click at [1116, 379] on icon at bounding box center [1114, 382] width 12 height 9
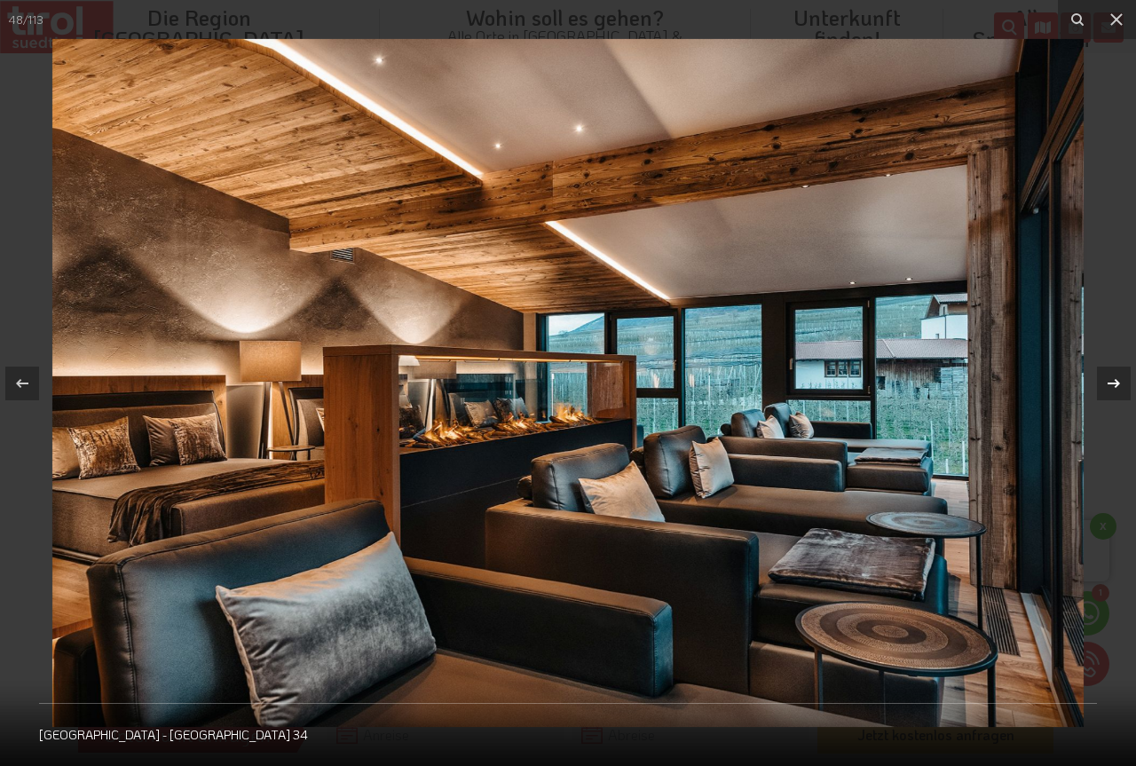
click at [1116, 379] on icon at bounding box center [1114, 382] width 12 height 9
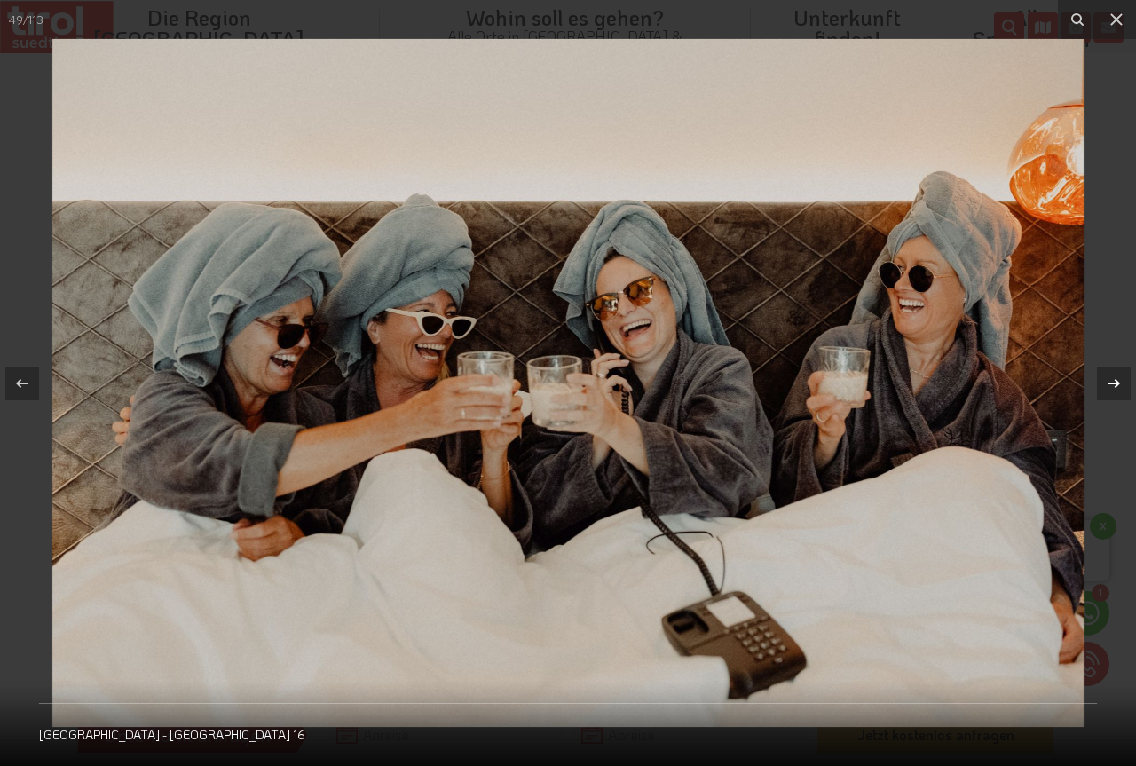
click at [1116, 379] on icon at bounding box center [1114, 382] width 12 height 9
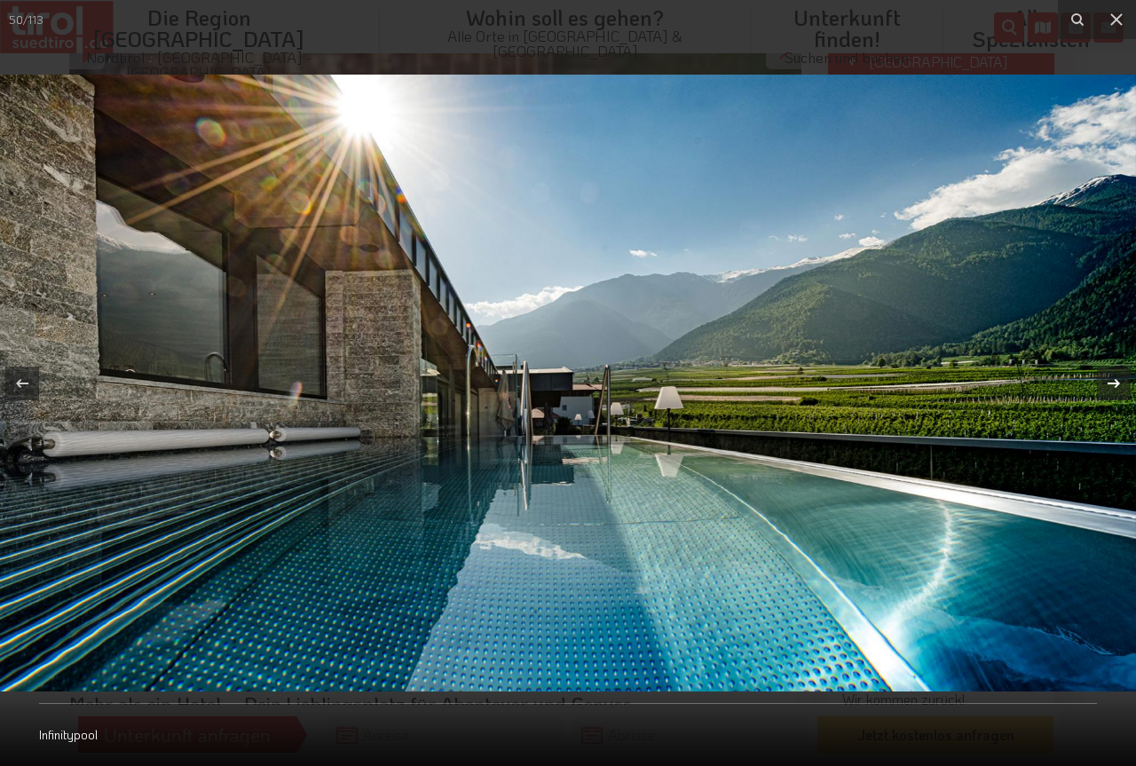
click at [1116, 379] on icon at bounding box center [1114, 382] width 12 height 9
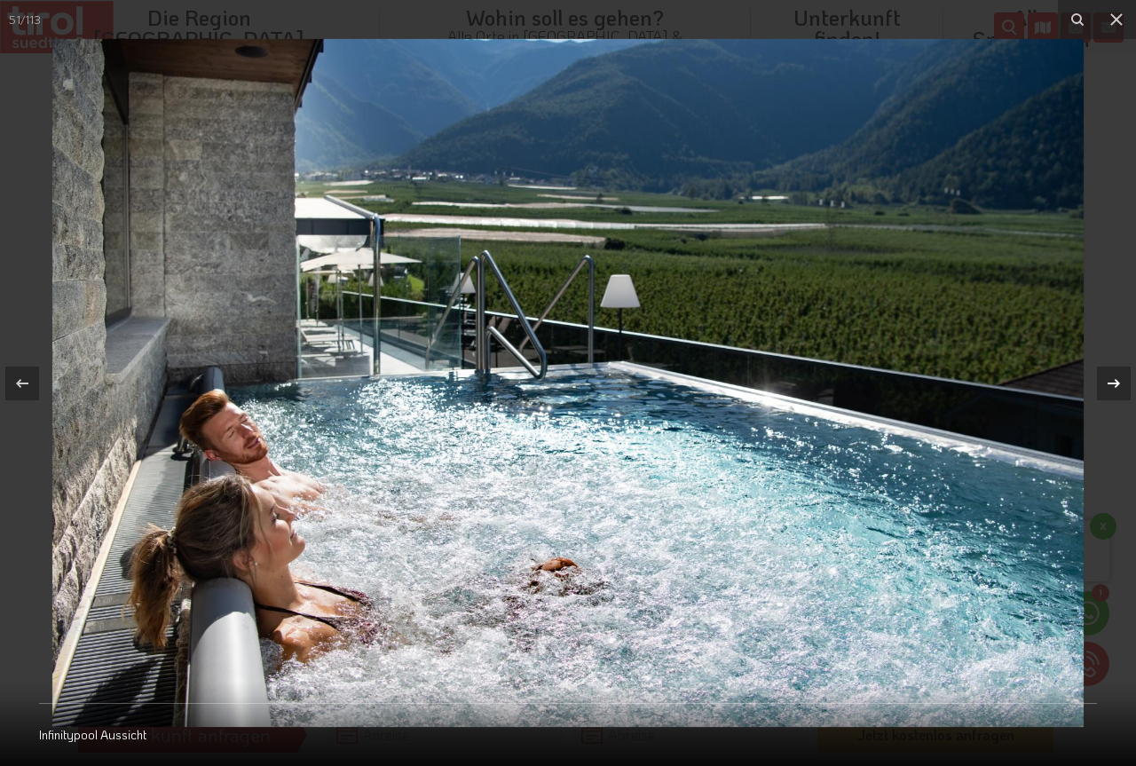
click at [1116, 379] on icon at bounding box center [1114, 382] width 12 height 9
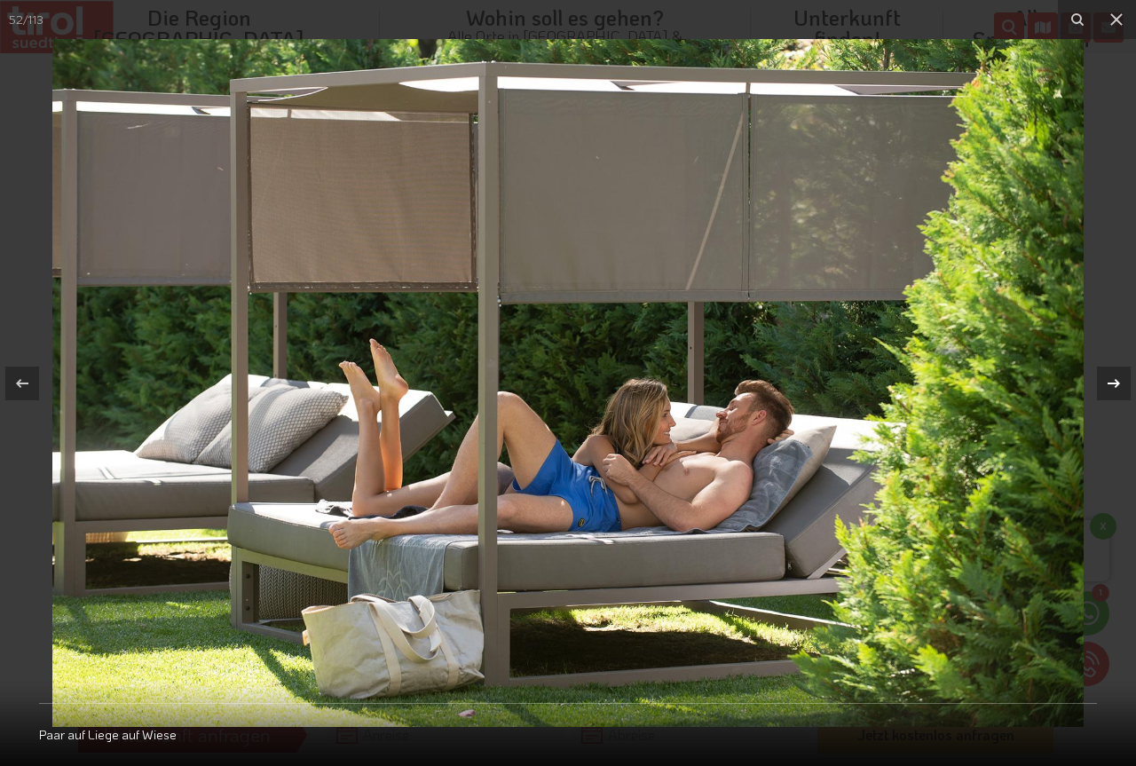
click at [1116, 379] on icon at bounding box center [1114, 382] width 12 height 9
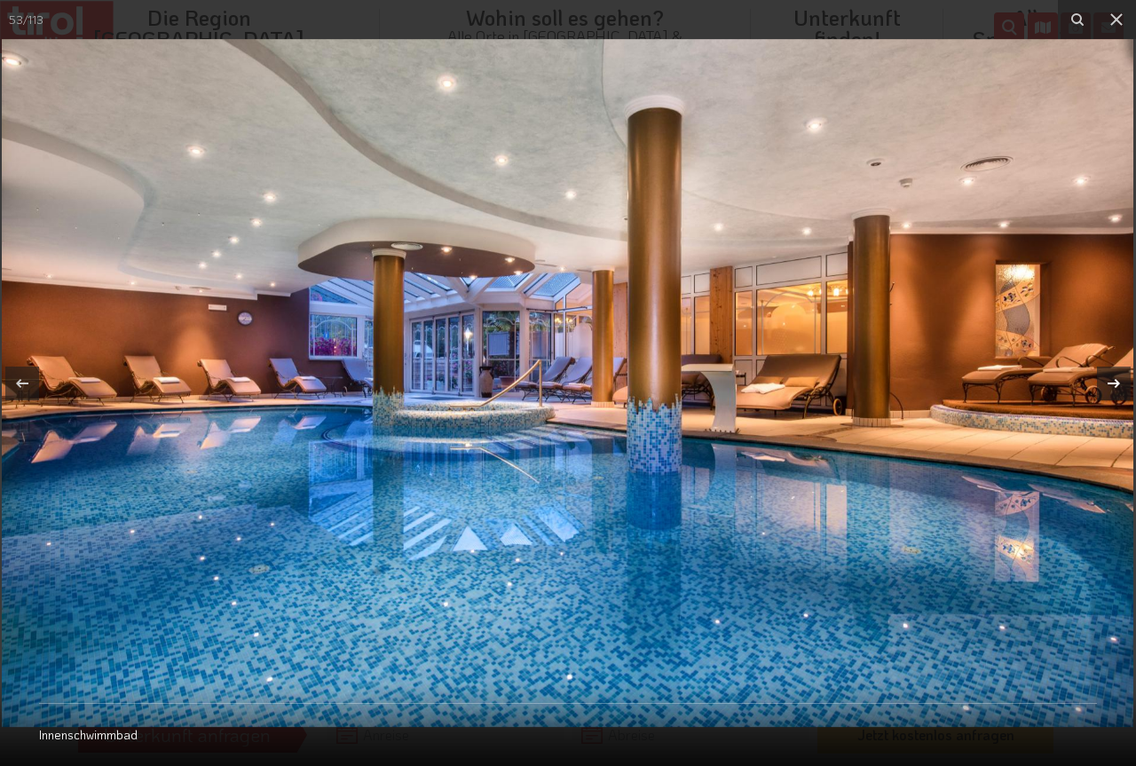
click at [1117, 375] on icon at bounding box center [1113, 383] width 21 height 21
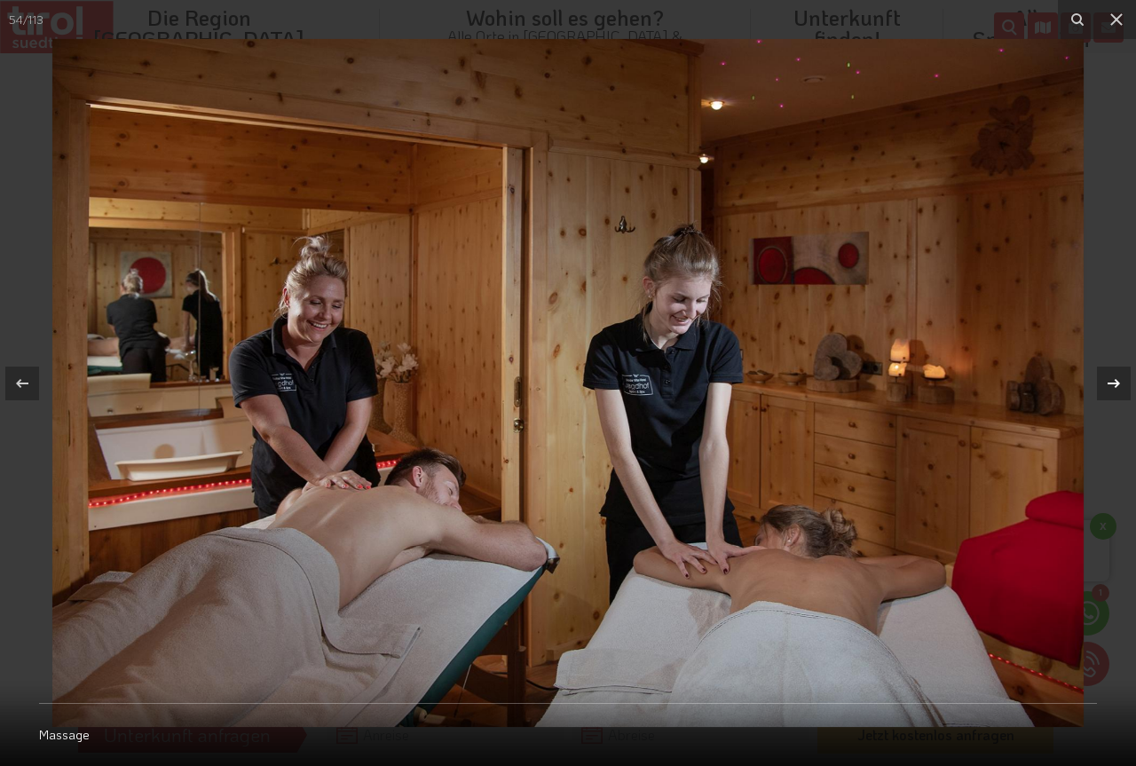
click at [1117, 375] on icon at bounding box center [1113, 383] width 21 height 21
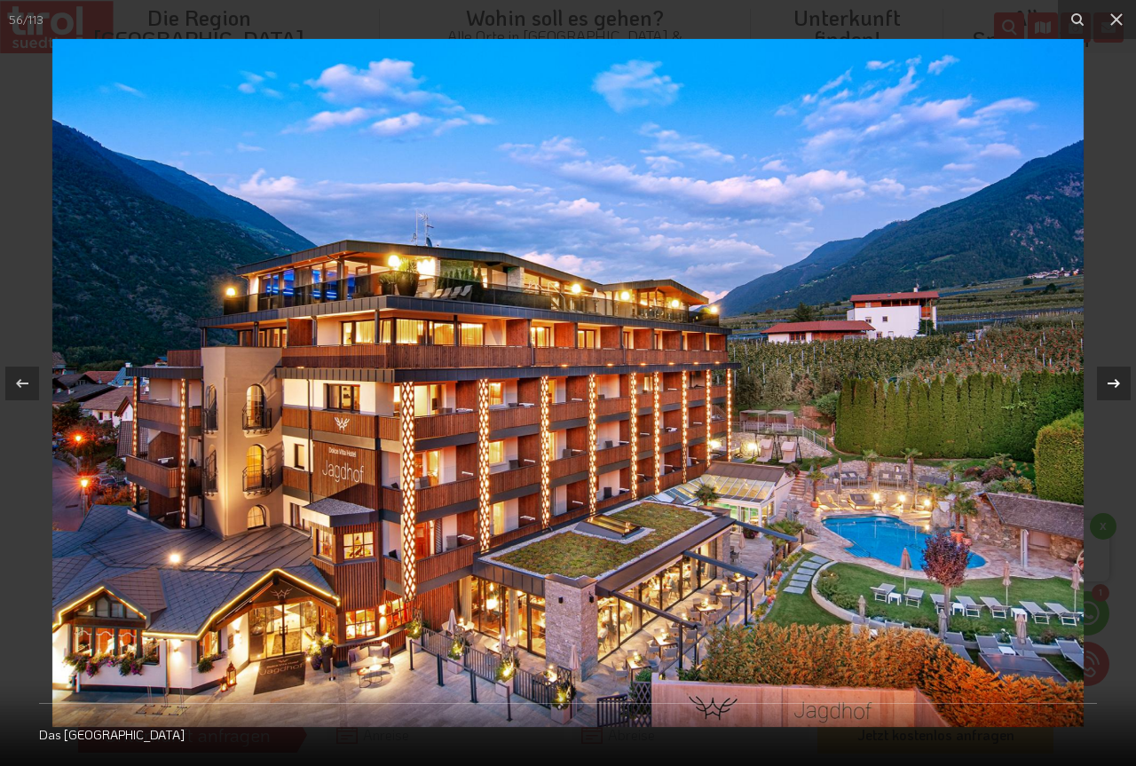
click at [1117, 375] on icon at bounding box center [1113, 383] width 21 height 21
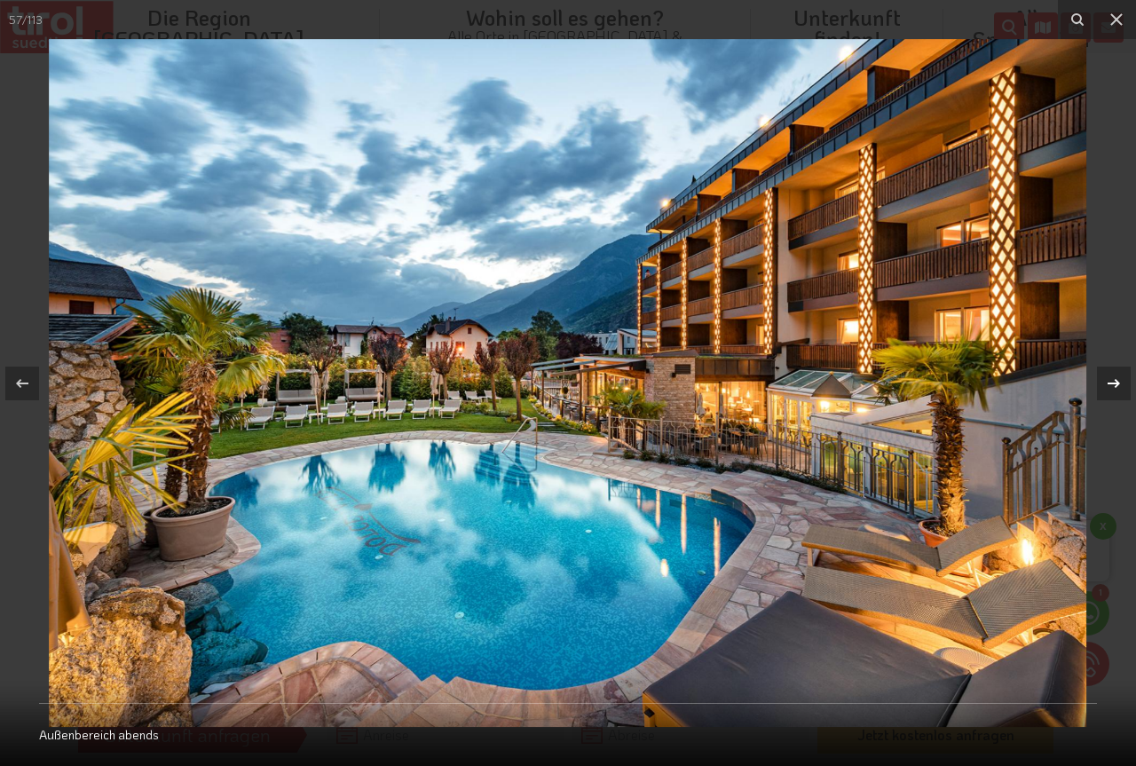
click at [1117, 375] on icon at bounding box center [1113, 383] width 21 height 21
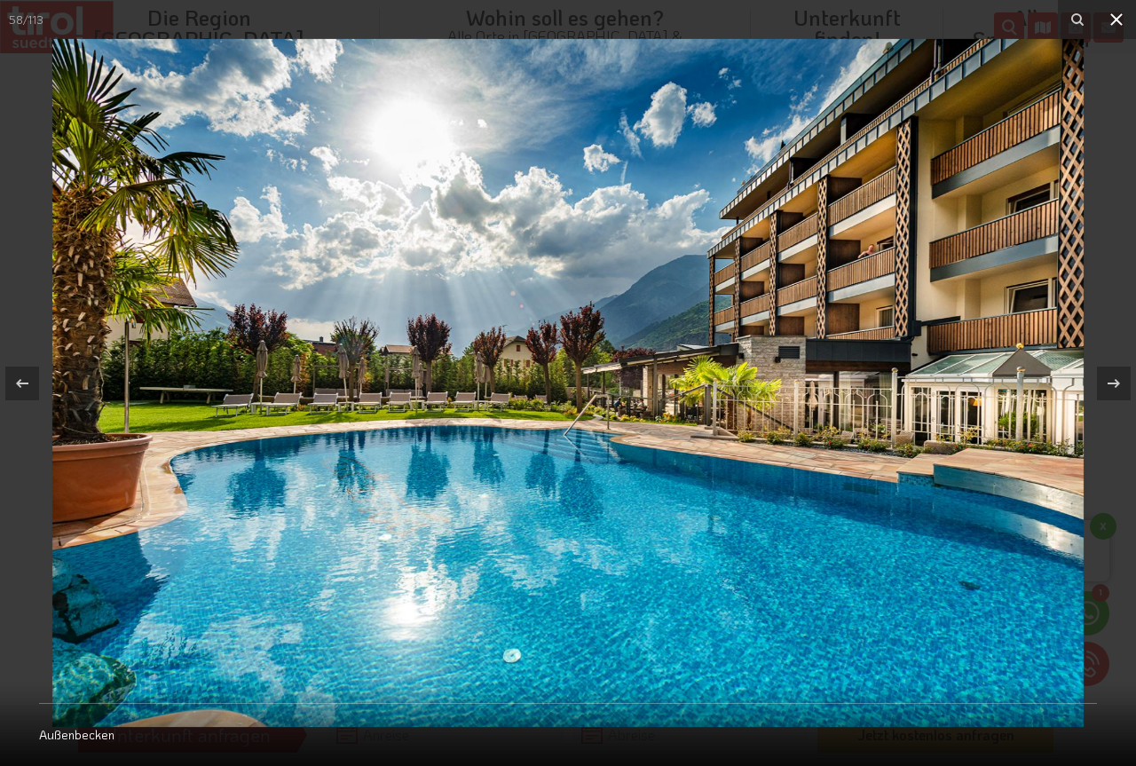
click at [1113, 14] on icon at bounding box center [1116, 19] width 21 height 21
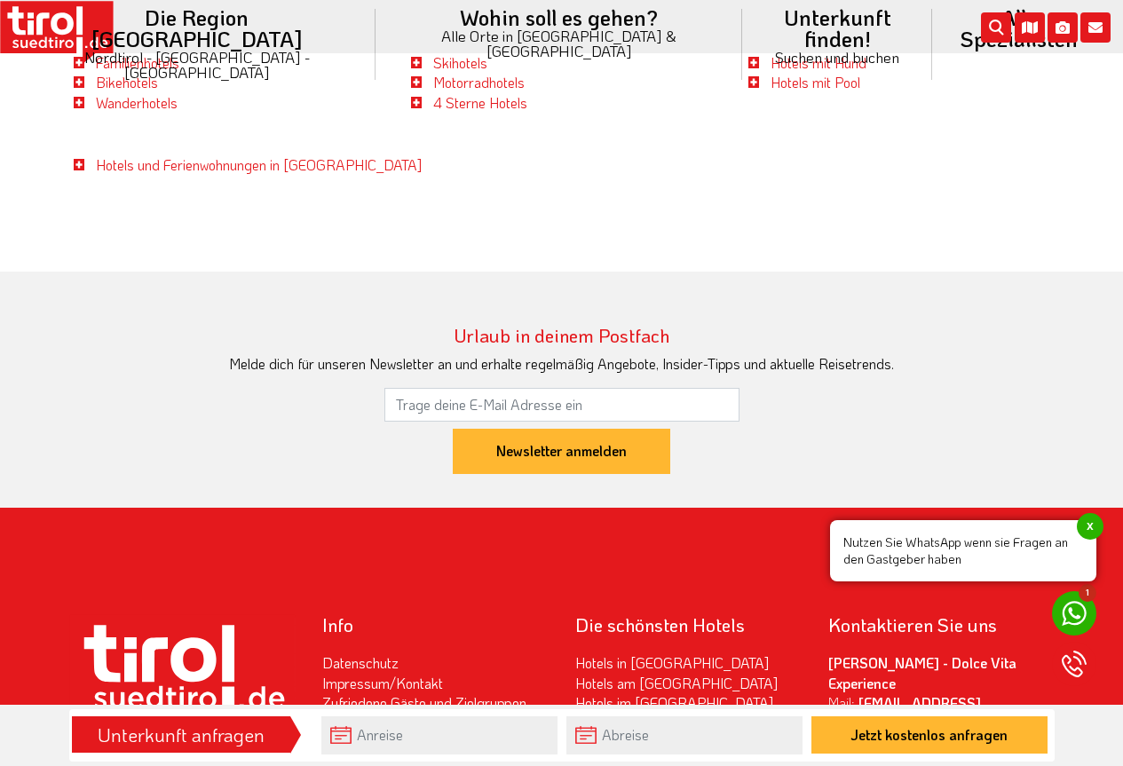
scroll to position [4375, 0]
